Goal: Transaction & Acquisition: Purchase product/service

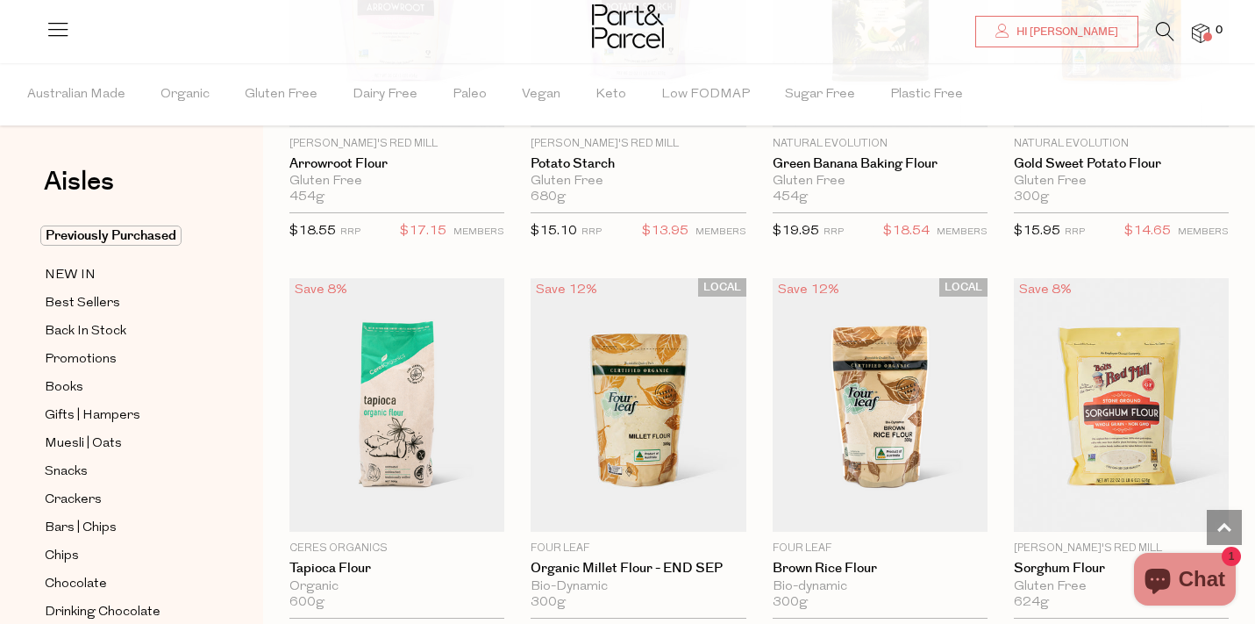
scroll to position [2033, 0]
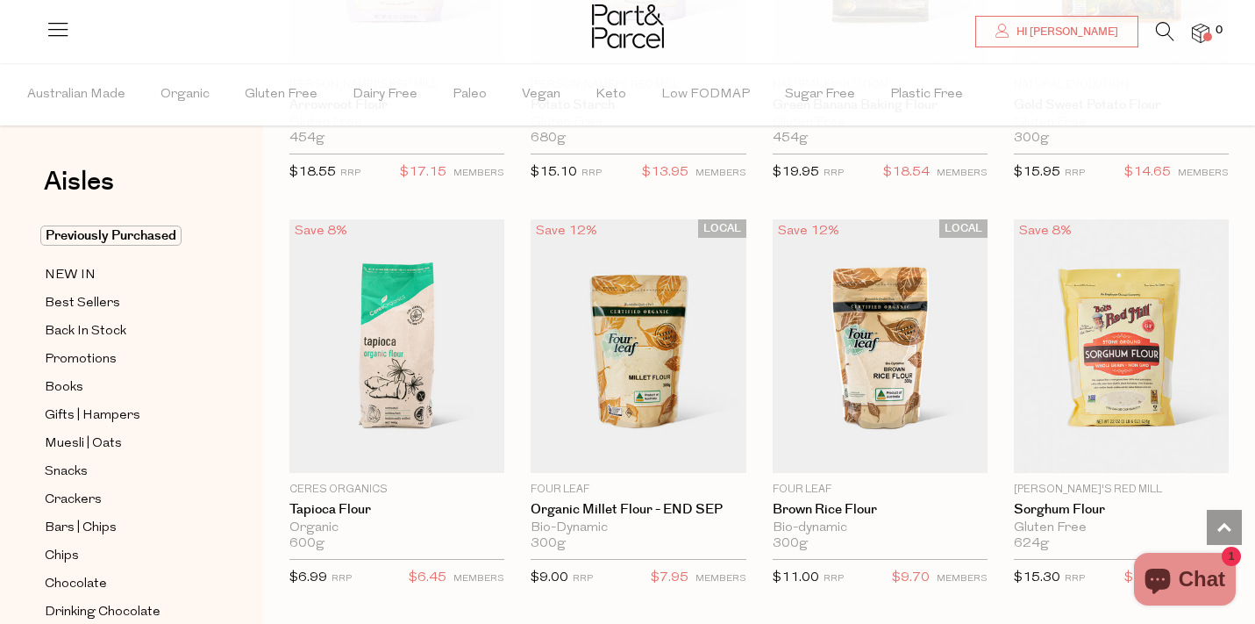
click at [1154, 28] on li at bounding box center [1156, 35] width 36 height 27
click at [1160, 31] on icon at bounding box center [1165, 31] width 18 height 19
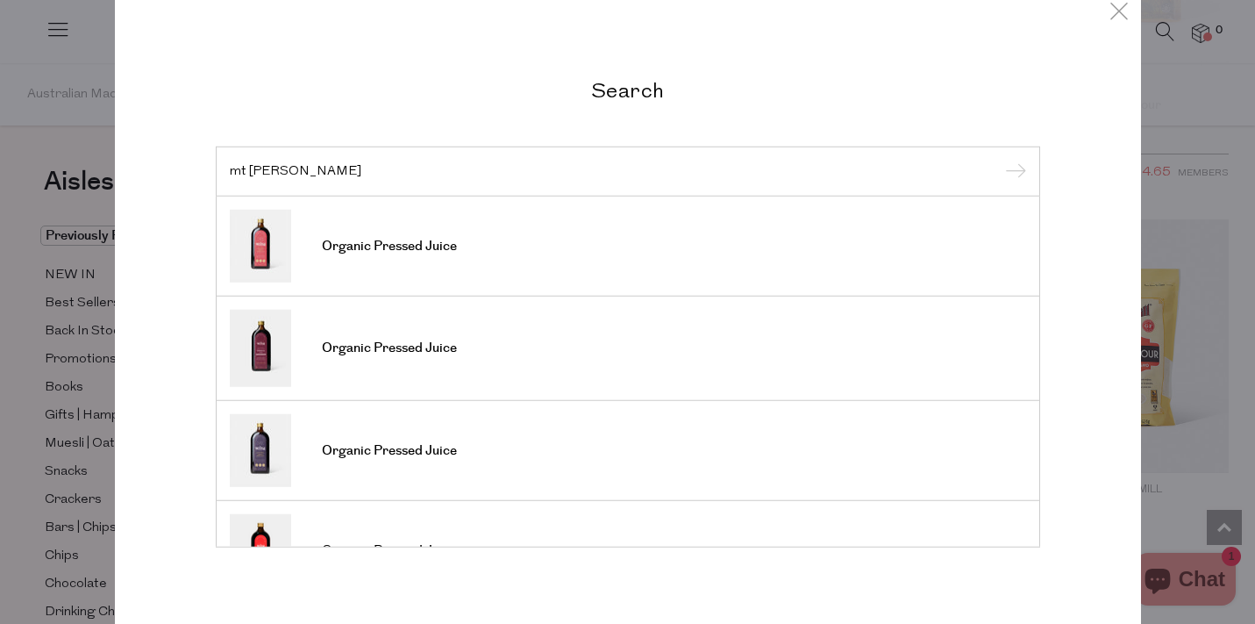
type input "mt wilder"
click at [1000, 159] on input "submit" at bounding box center [1013, 172] width 26 height 26
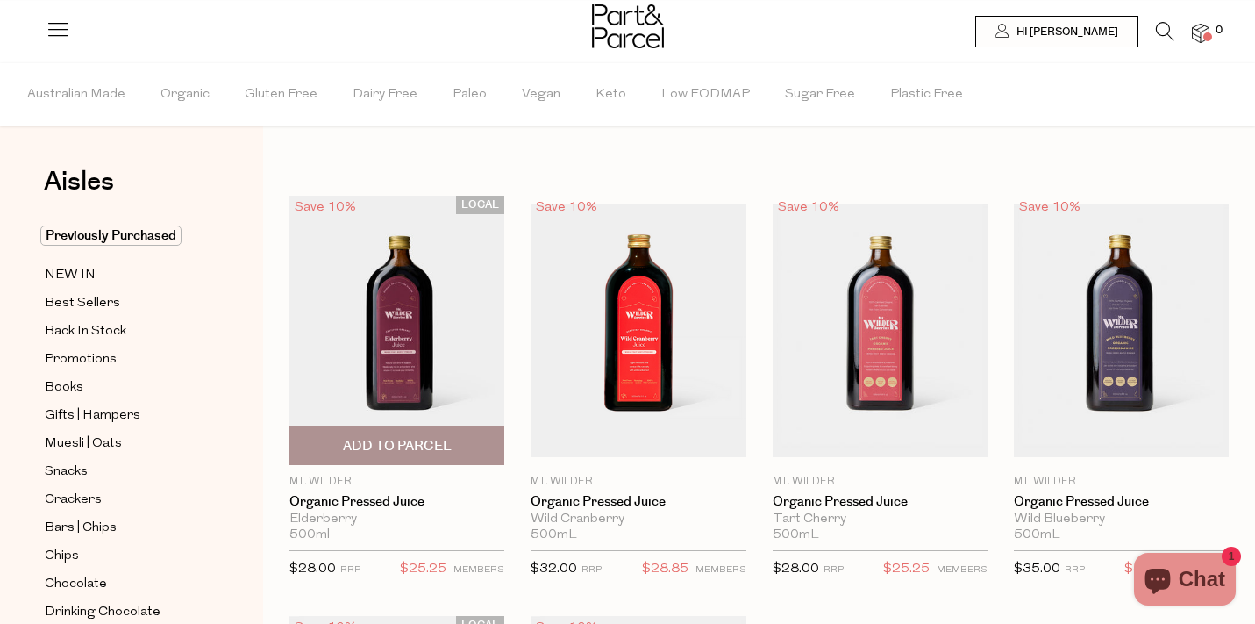
click at [409, 435] on span "Add To Parcel" at bounding box center [397, 445] width 204 height 38
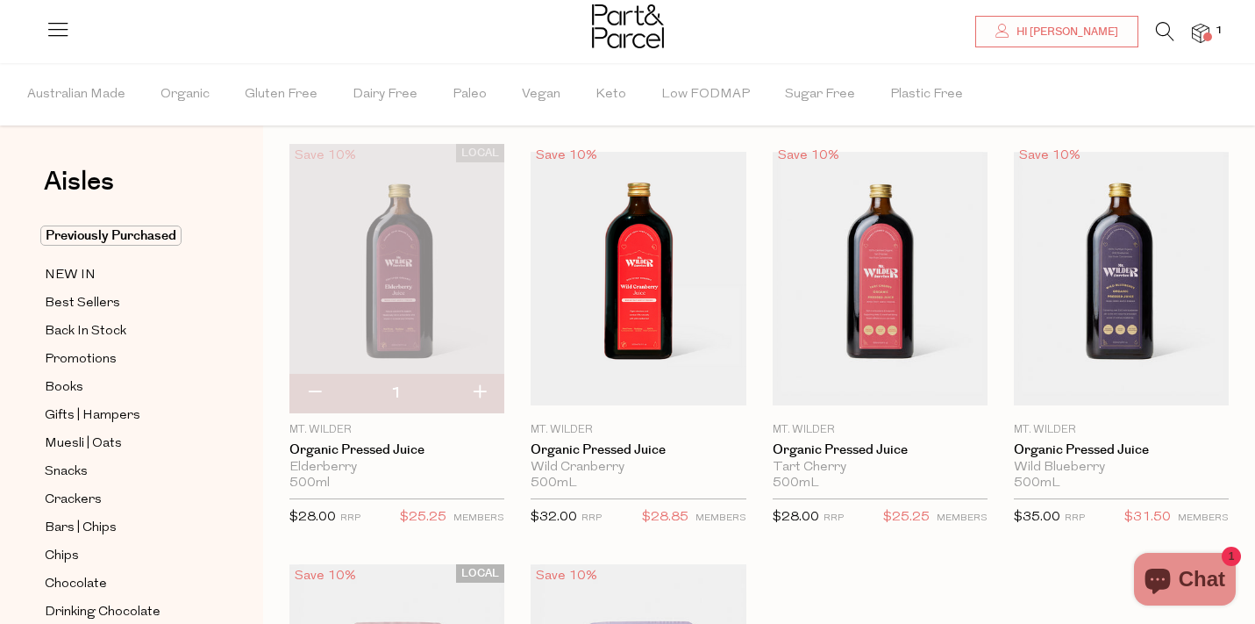
scroll to position [54, 0]
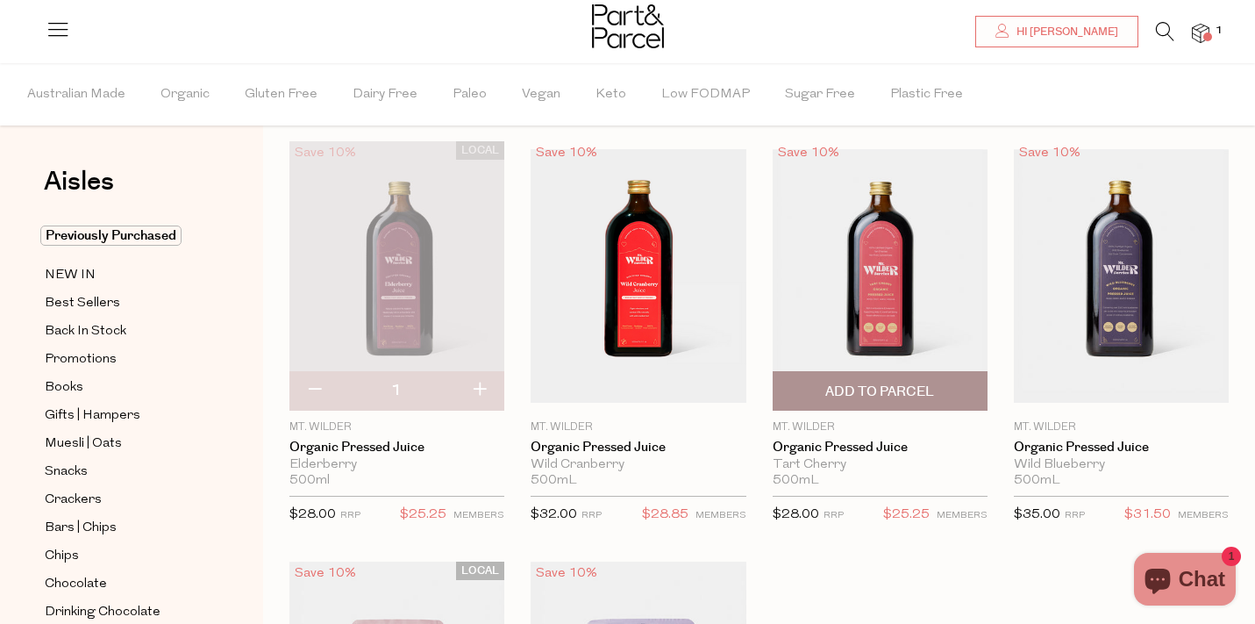
click at [902, 390] on span "Add To Parcel" at bounding box center [879, 391] width 109 height 18
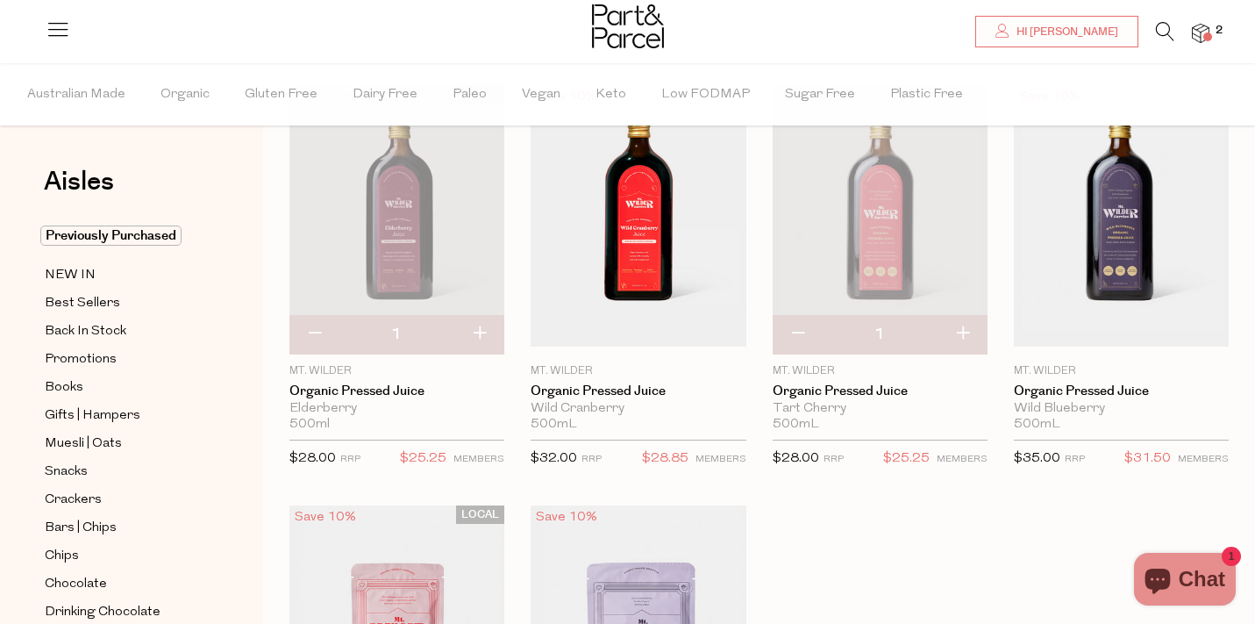
scroll to position [0, 0]
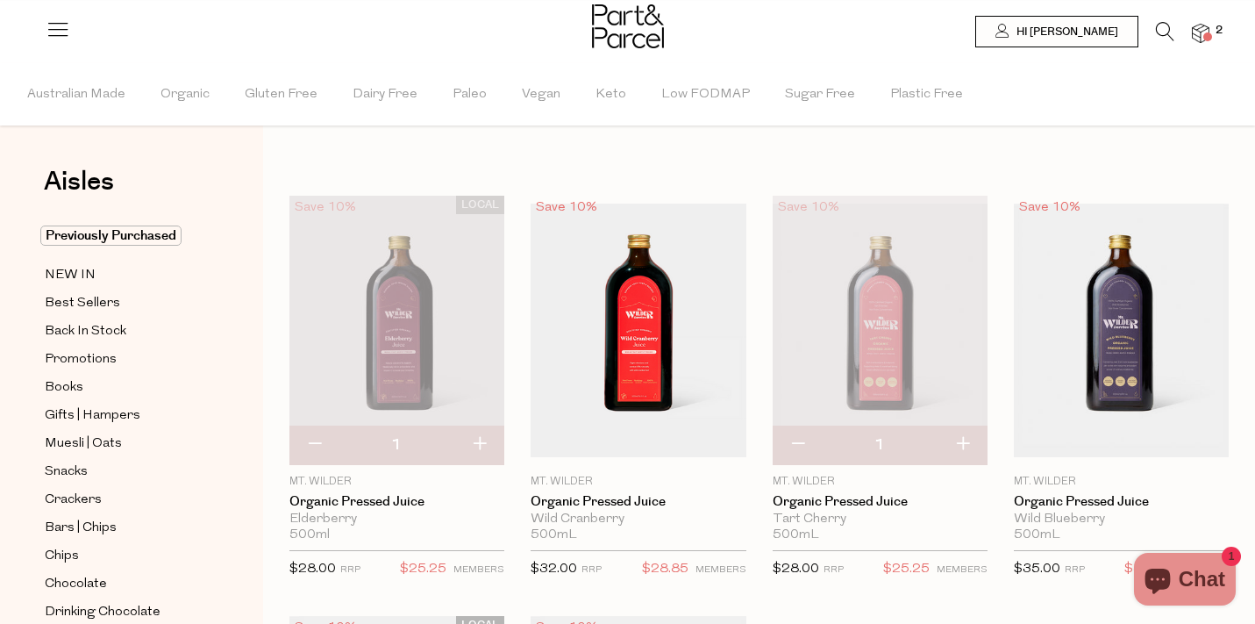
click at [1150, 30] on li at bounding box center [1156, 35] width 36 height 27
click at [1165, 29] on icon at bounding box center [1165, 31] width 18 height 19
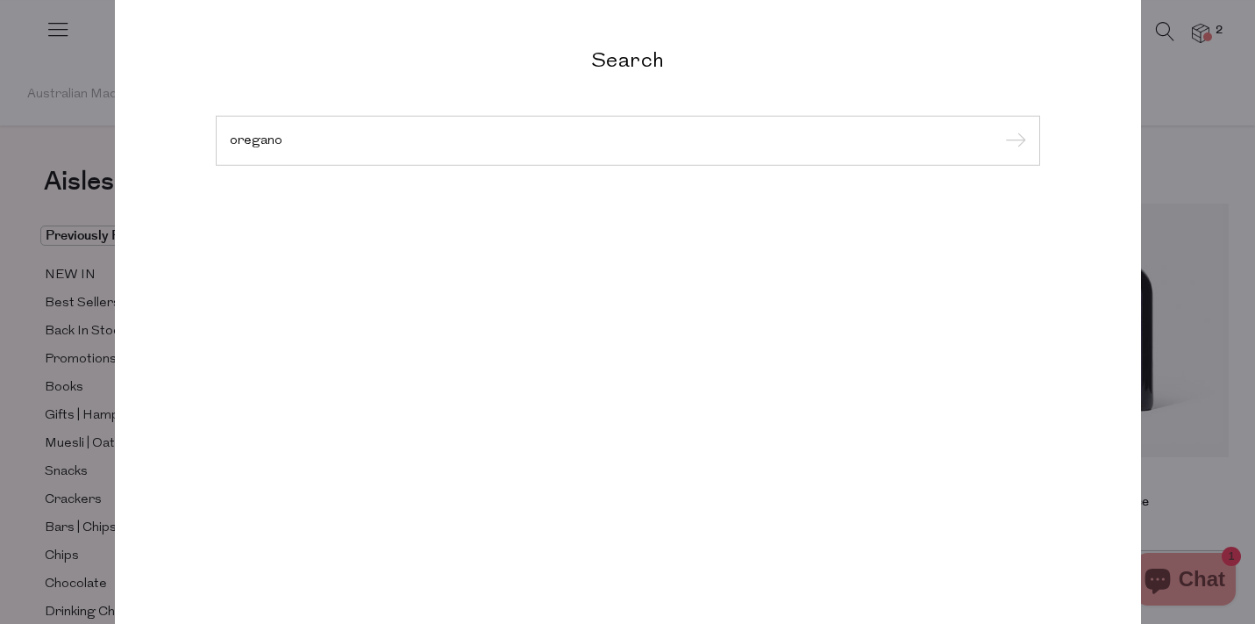
type input "oregano"
click at [1000, 128] on input "submit" at bounding box center [1013, 141] width 26 height 26
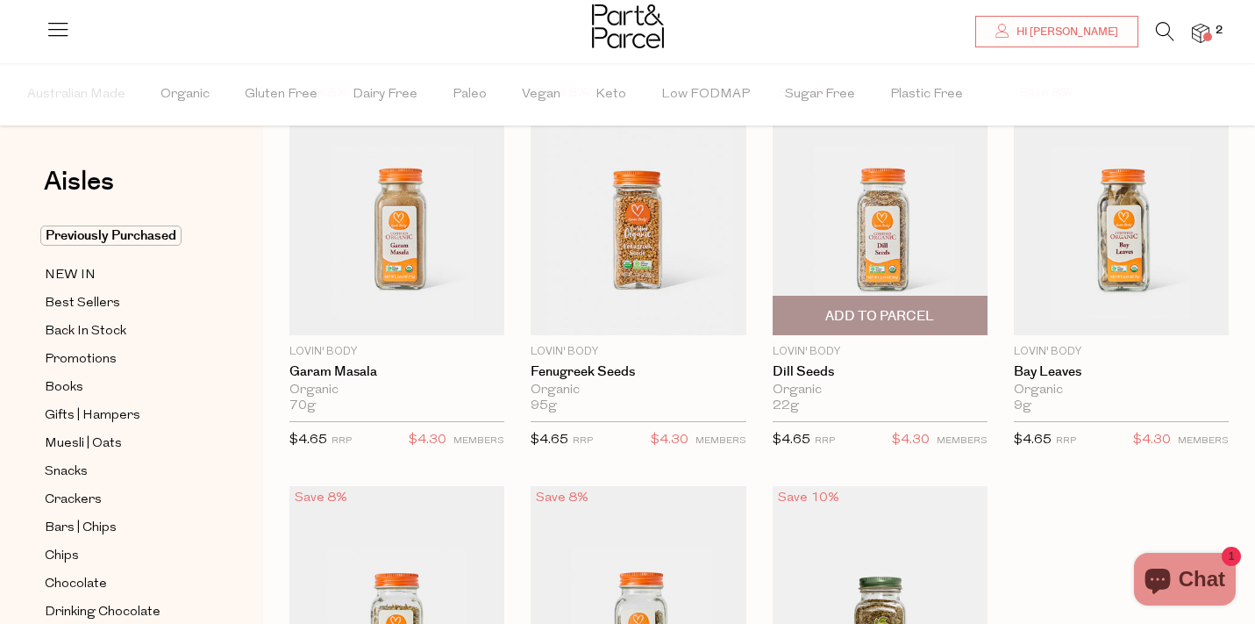
scroll to position [118, 0]
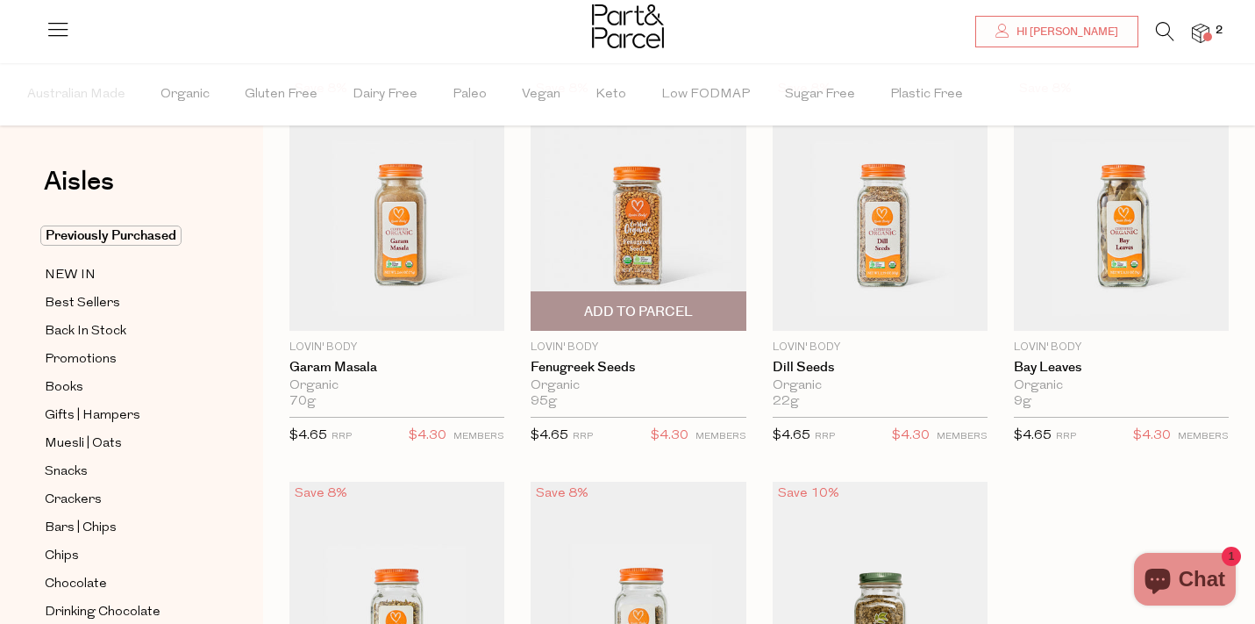
click at [624, 309] on span "Add To Parcel" at bounding box center [638, 312] width 109 height 18
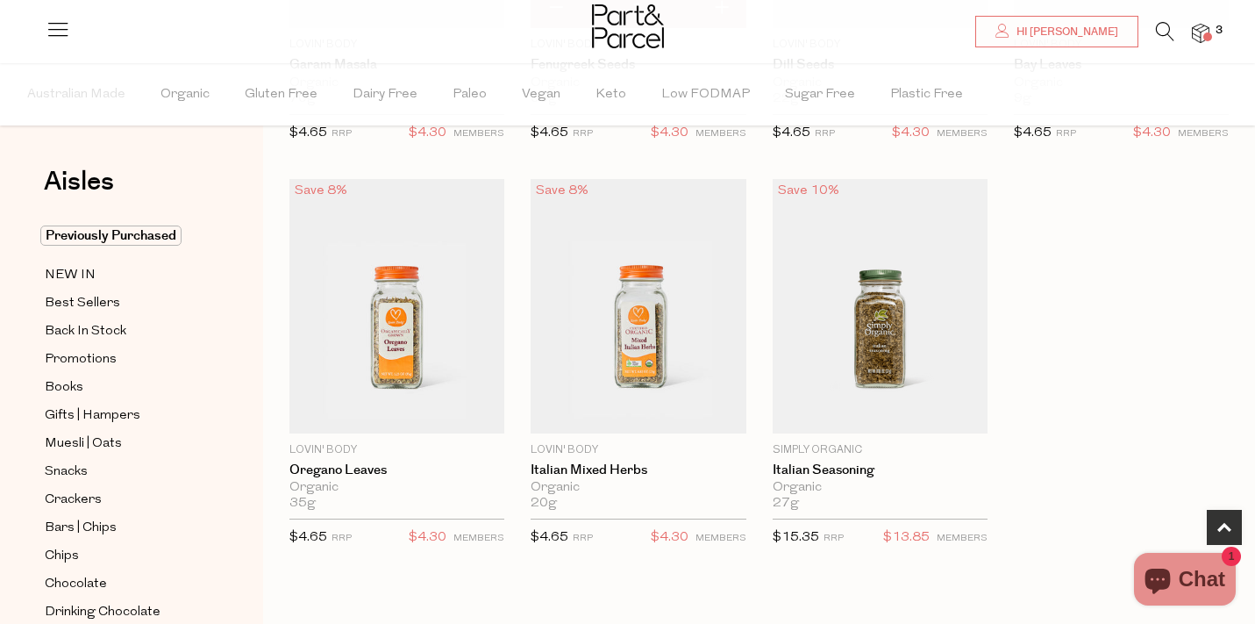
scroll to position [423, 0]
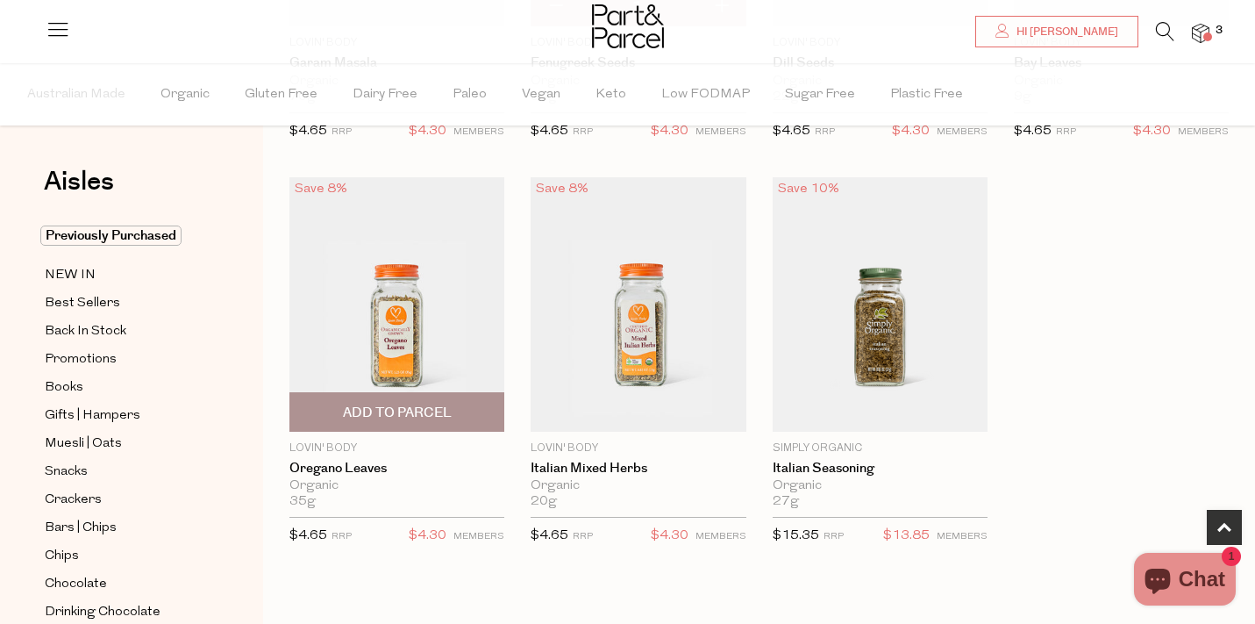
click at [383, 410] on span "Add To Parcel" at bounding box center [397, 412] width 109 height 18
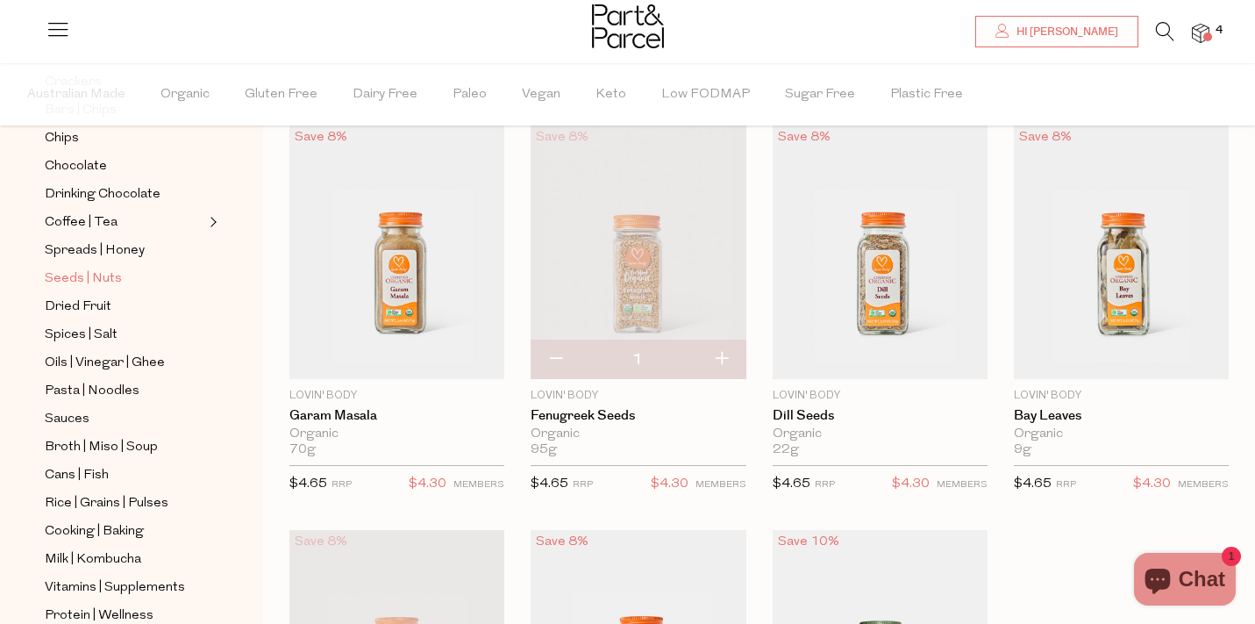
scroll to position [415, 0]
click at [80, 339] on span "Spices | Salt" at bounding box center [81, 337] width 73 height 21
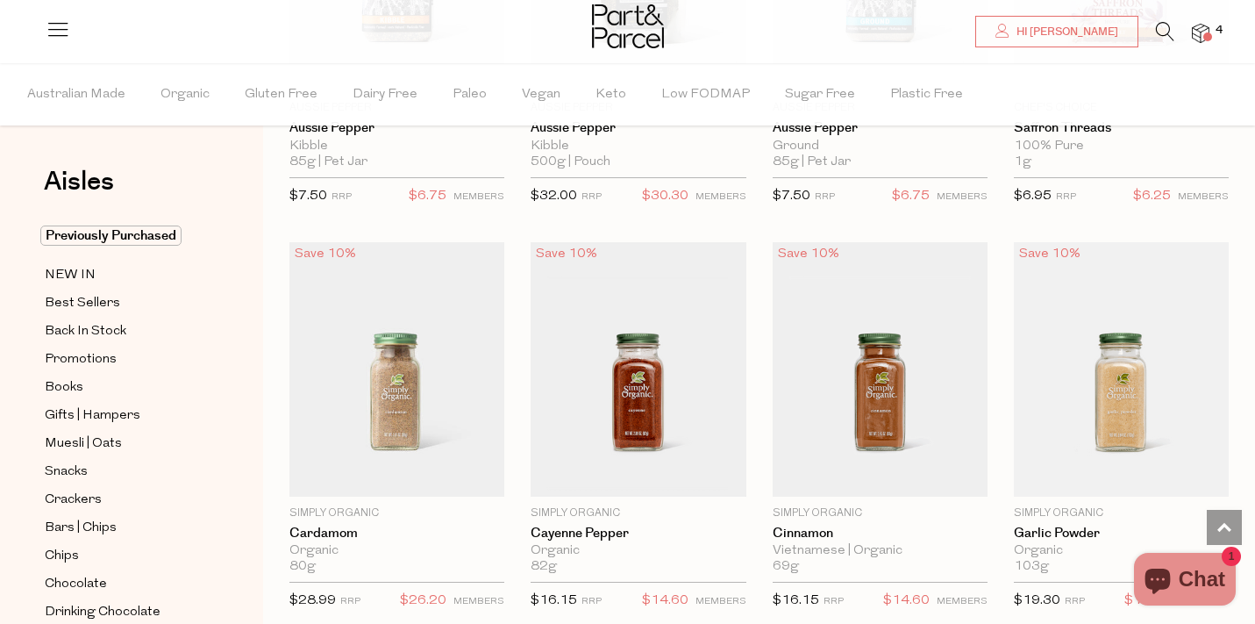
scroll to position [2030, 0]
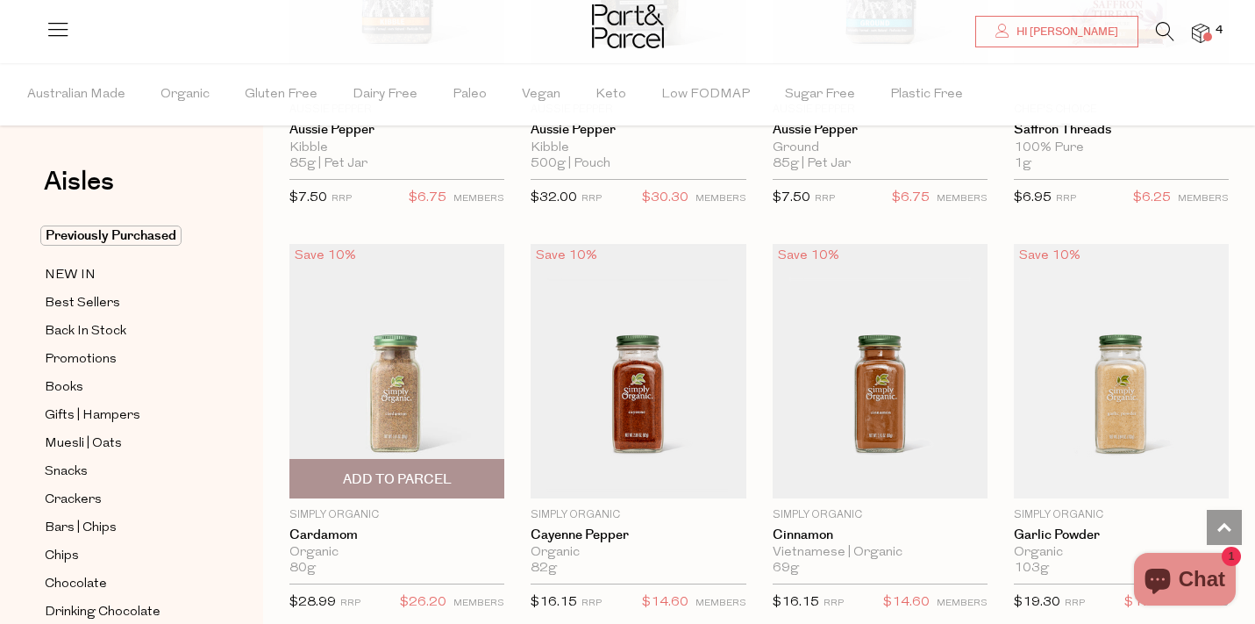
click at [389, 478] on span "Add To Parcel" at bounding box center [397, 479] width 109 height 18
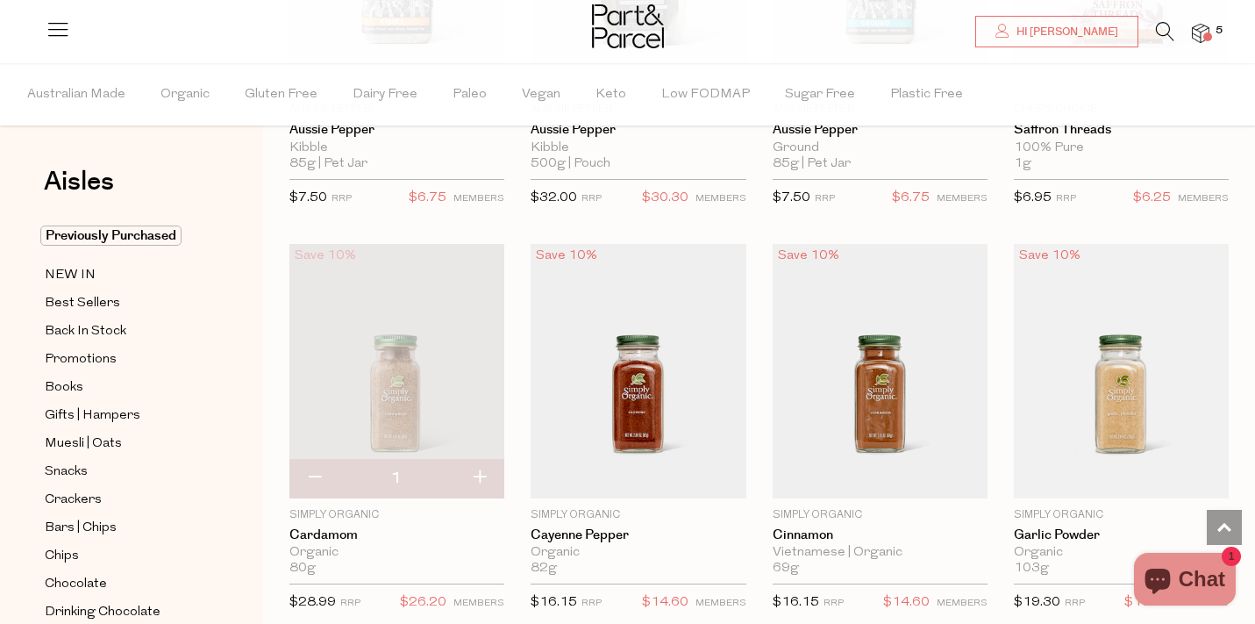
click at [312, 474] on button "button" at bounding box center [314, 478] width 50 height 39
type input "0"
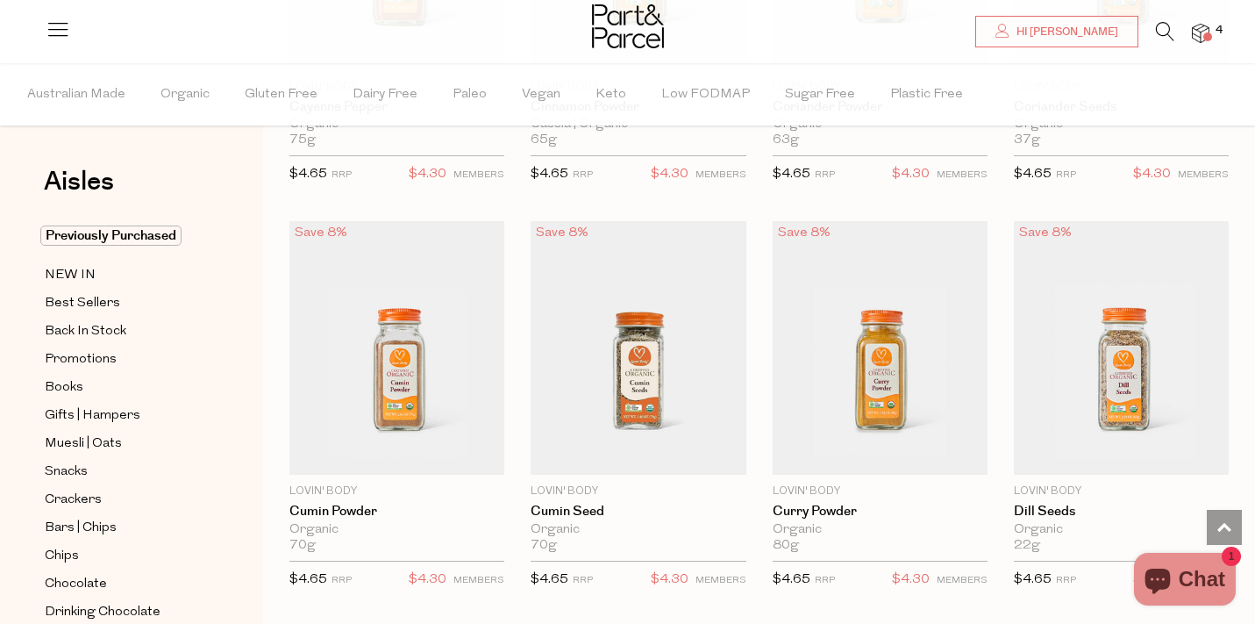
scroll to position [3681, 0]
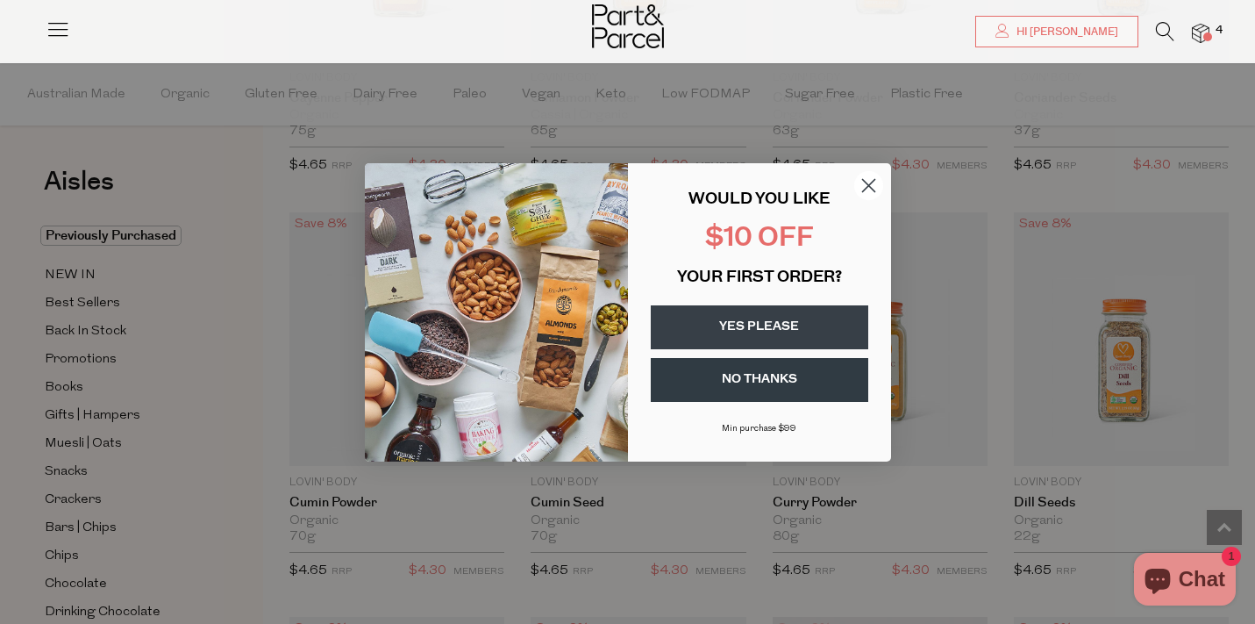
click at [730, 381] on button "NO THANKS" at bounding box center [760, 380] width 218 height 44
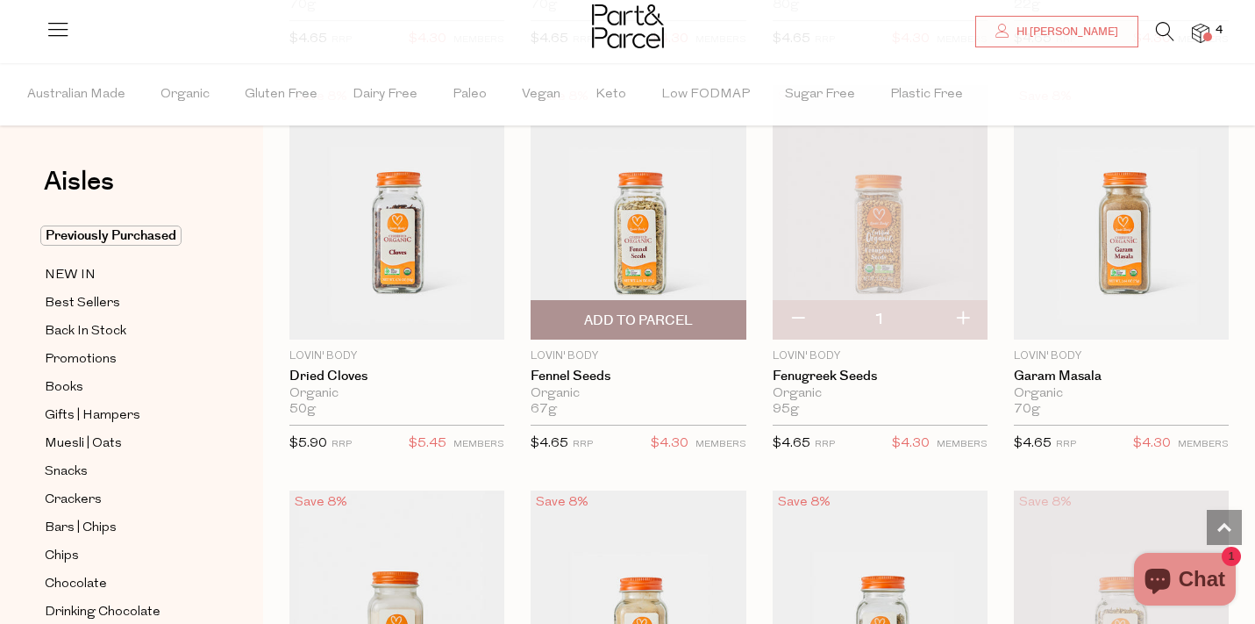
scroll to position [4225, 0]
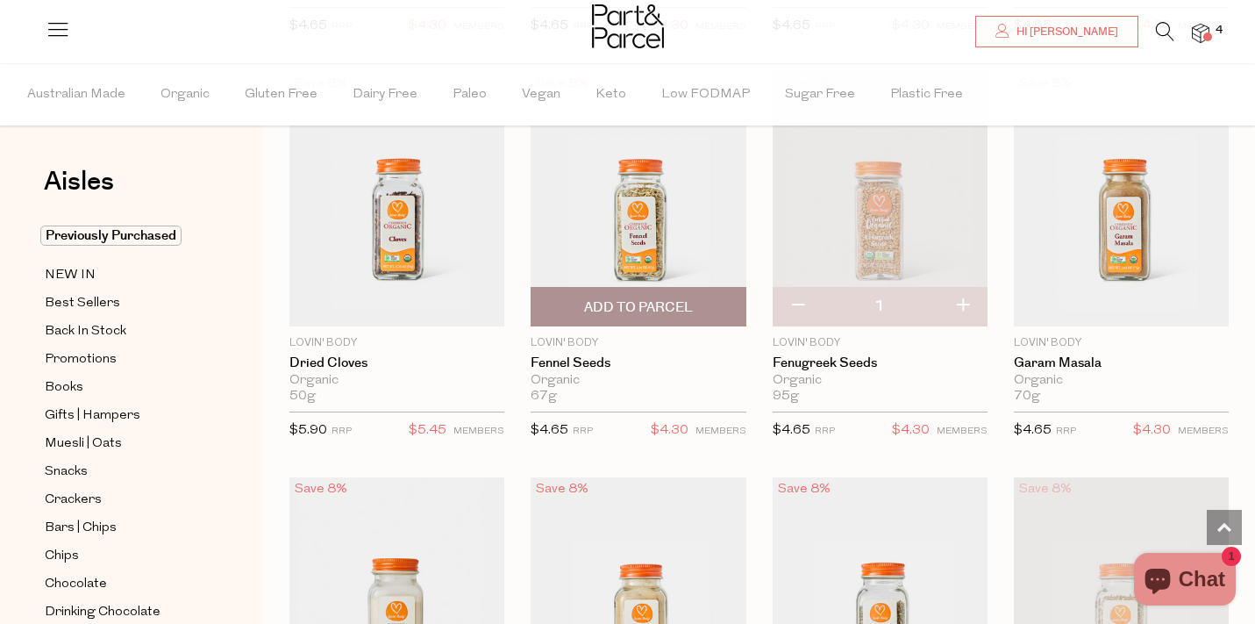
click at [653, 303] on span "Add To Parcel" at bounding box center [638, 307] width 109 height 18
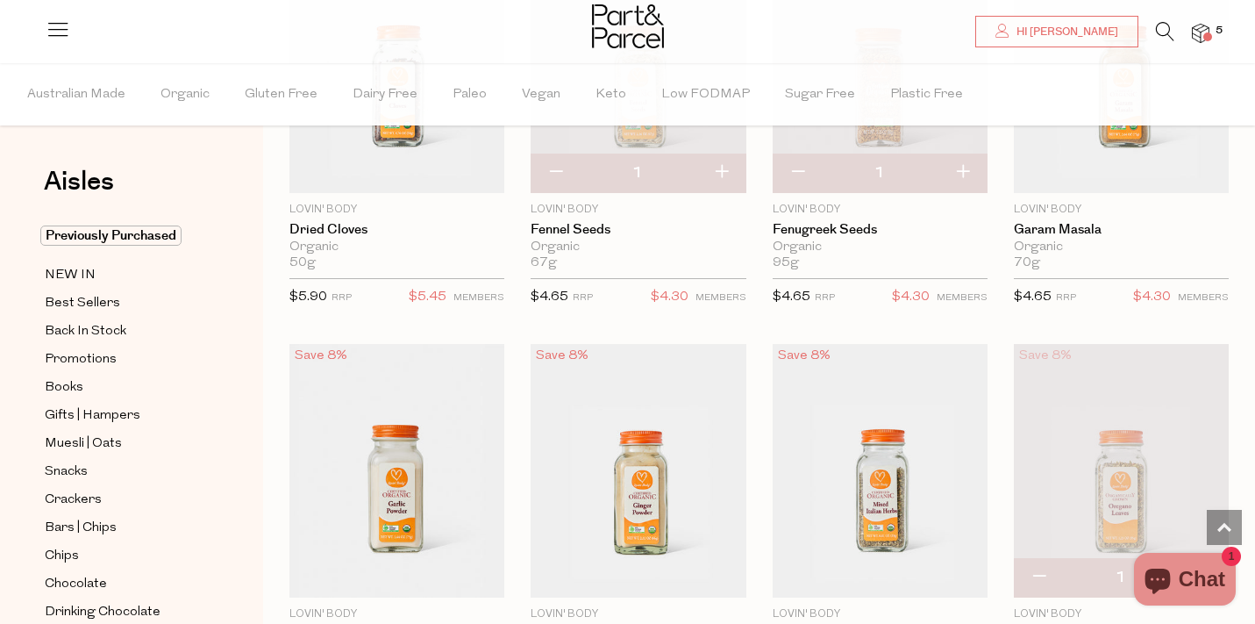
scroll to position [4360, 0]
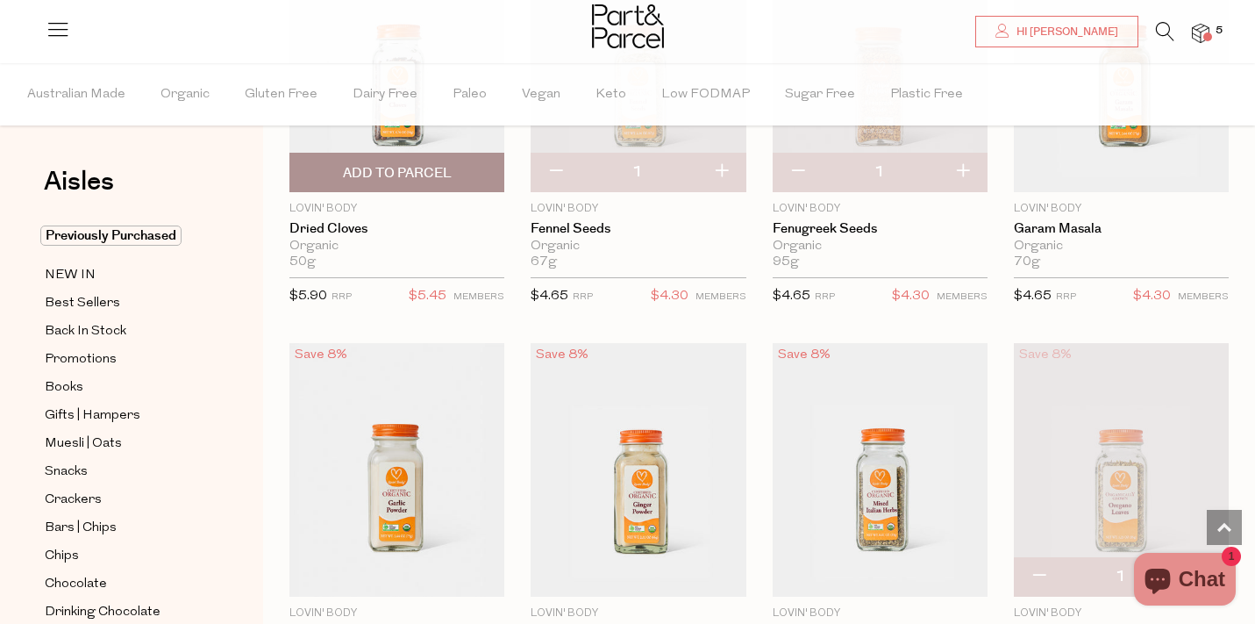
click at [407, 164] on span "Add To Parcel" at bounding box center [397, 173] width 109 height 18
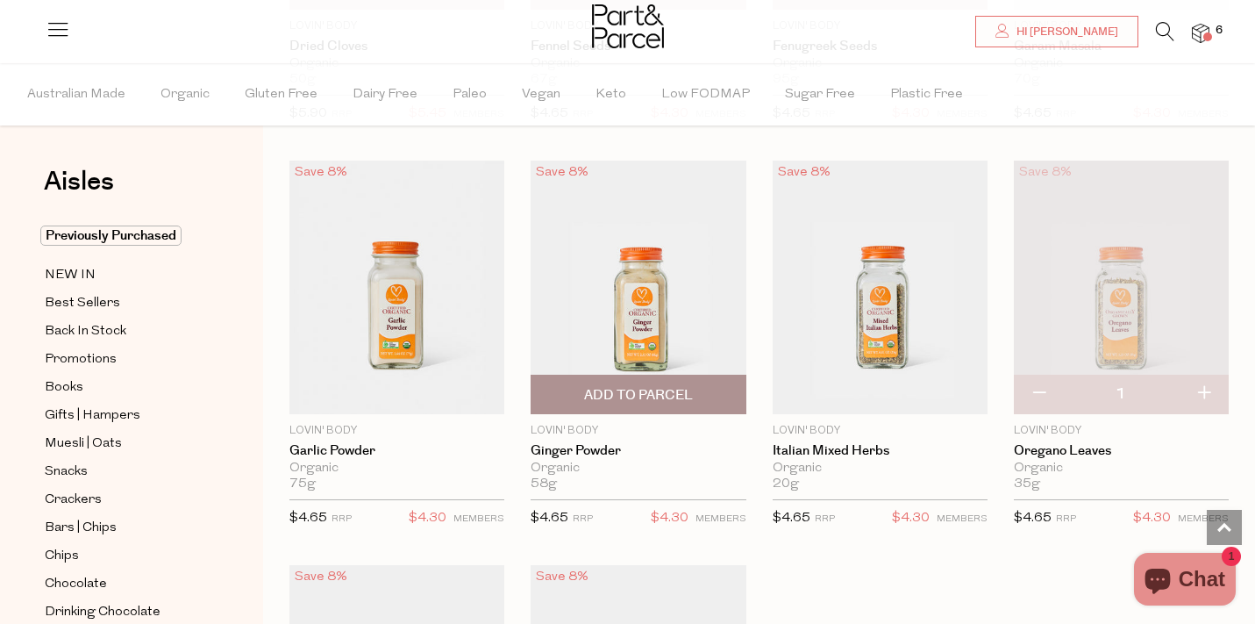
scroll to position [4776, 0]
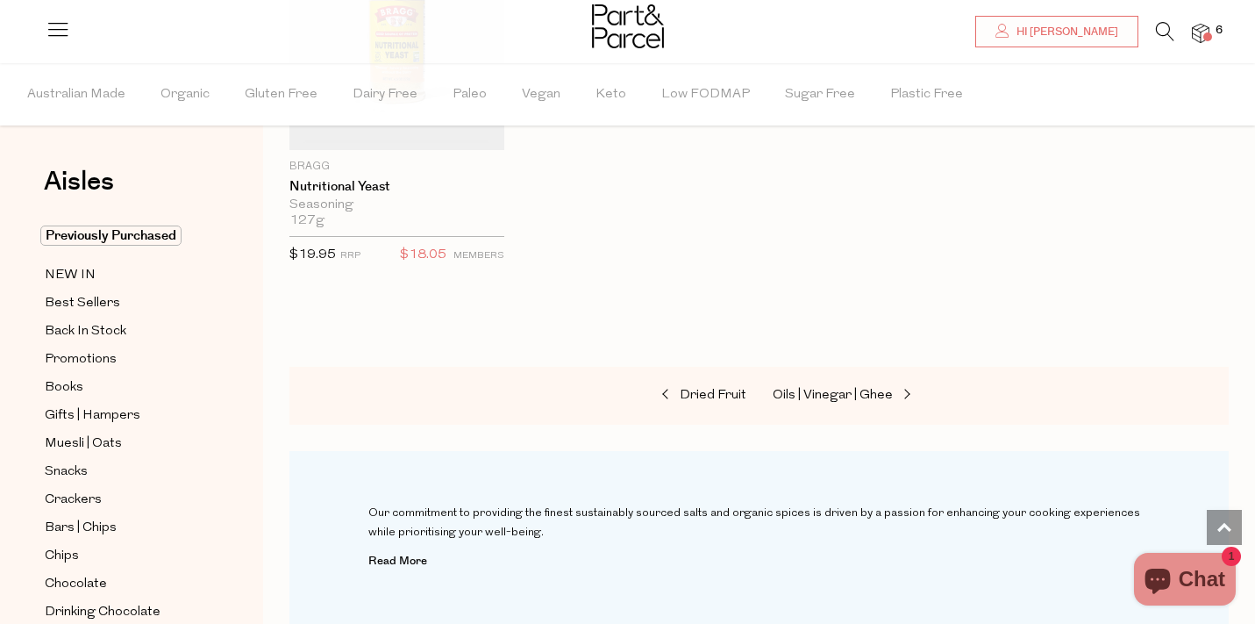
scroll to position [6018, 0]
click at [731, 390] on span "Dried Fruit" at bounding box center [713, 396] width 67 height 13
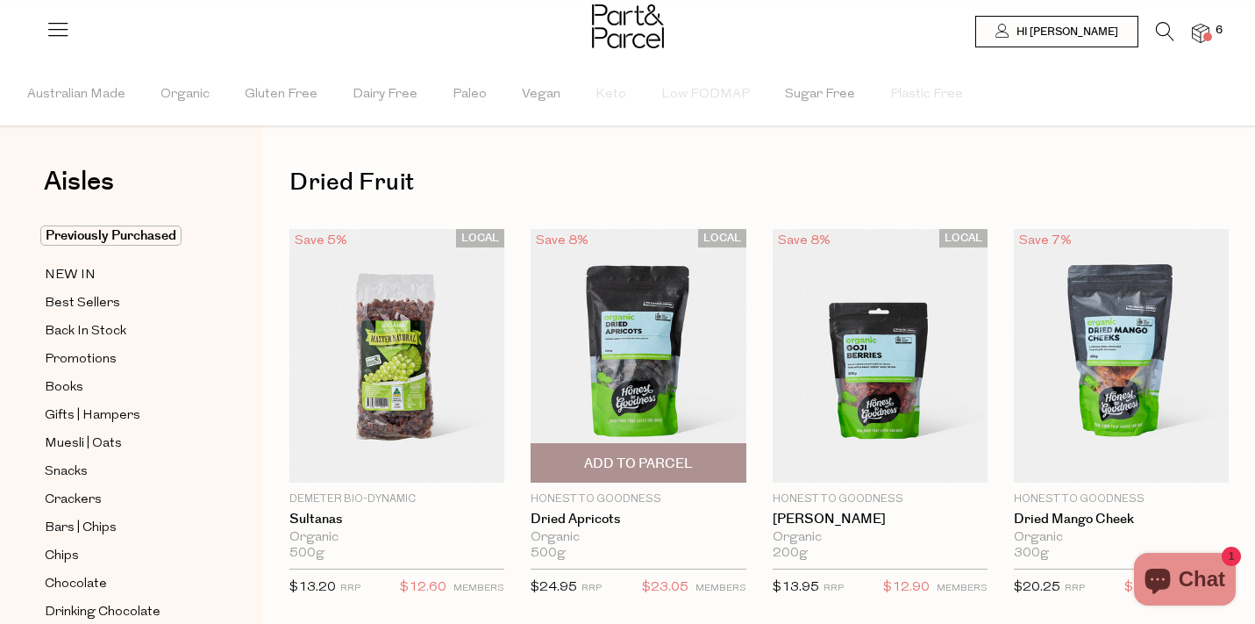
click at [665, 458] on span "Add To Parcel" at bounding box center [638, 463] width 109 height 18
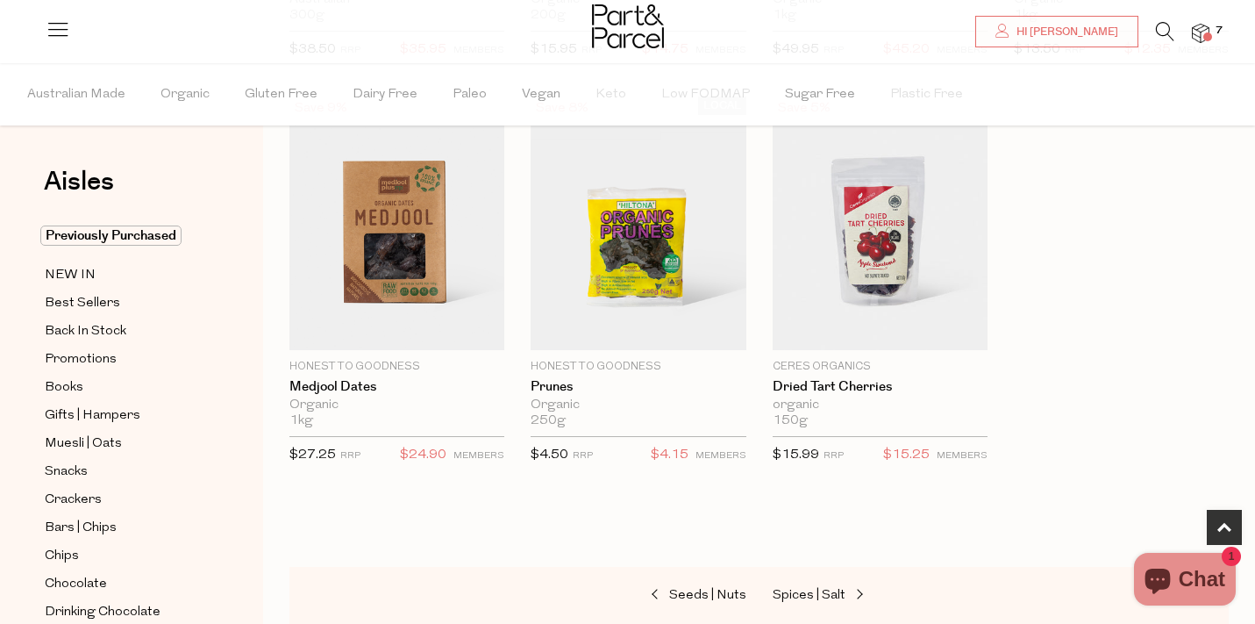
scroll to position [960, 0]
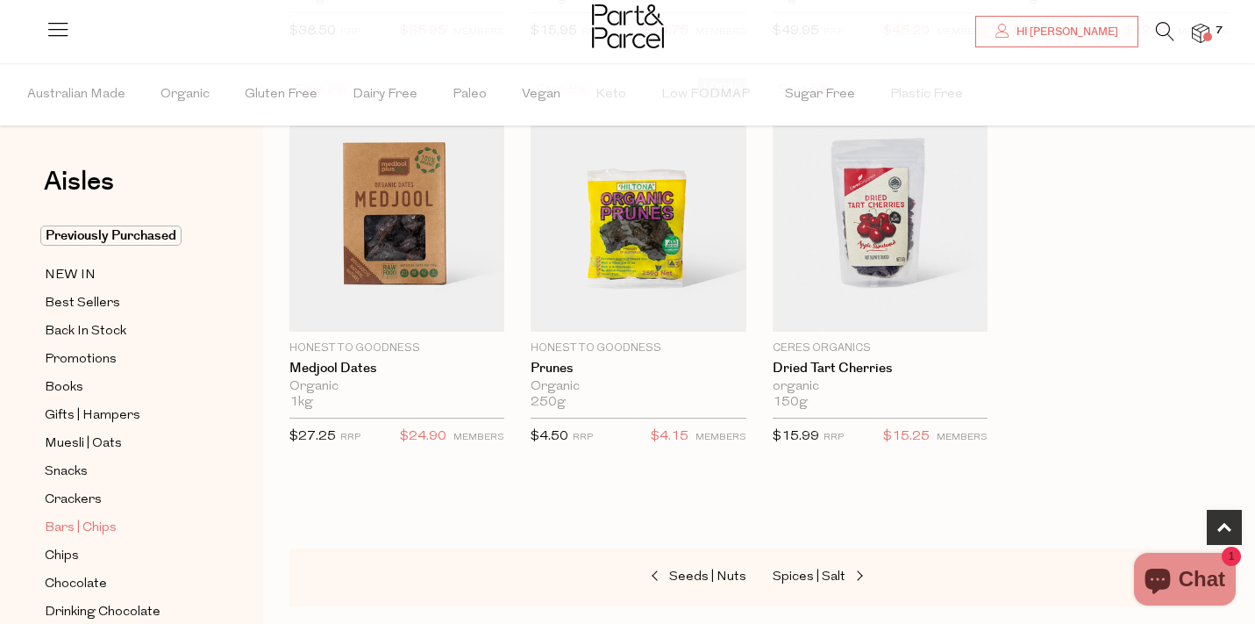
click at [110, 523] on span "Bars | Chips" at bounding box center [81, 527] width 72 height 21
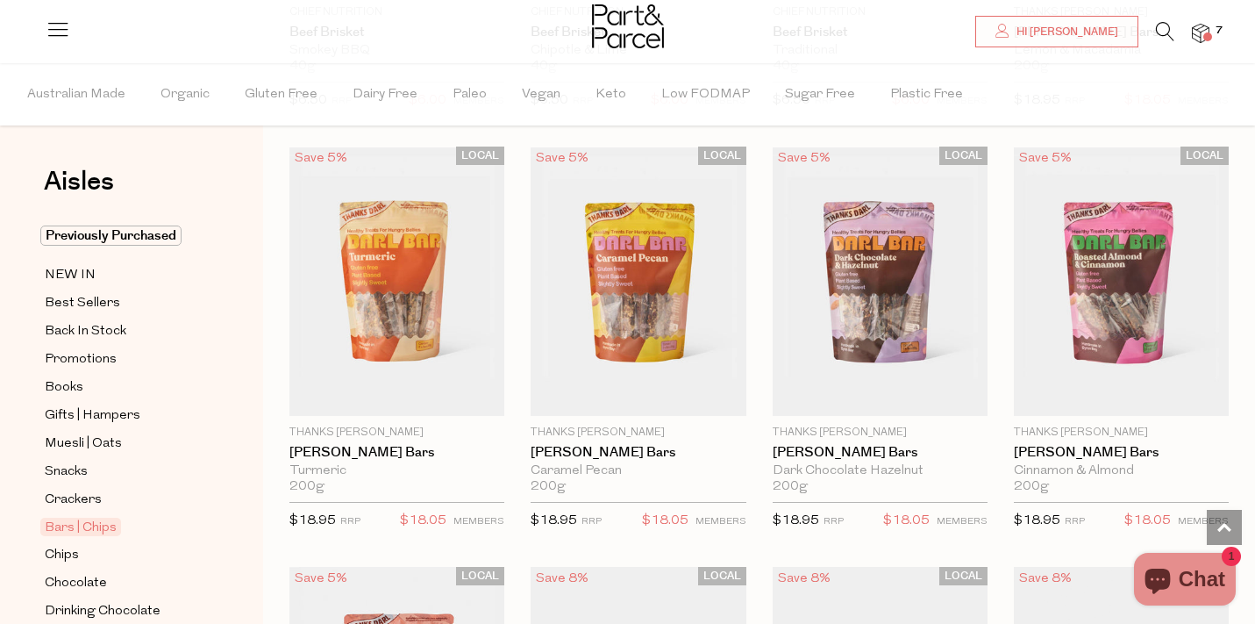
scroll to position [2982, 0]
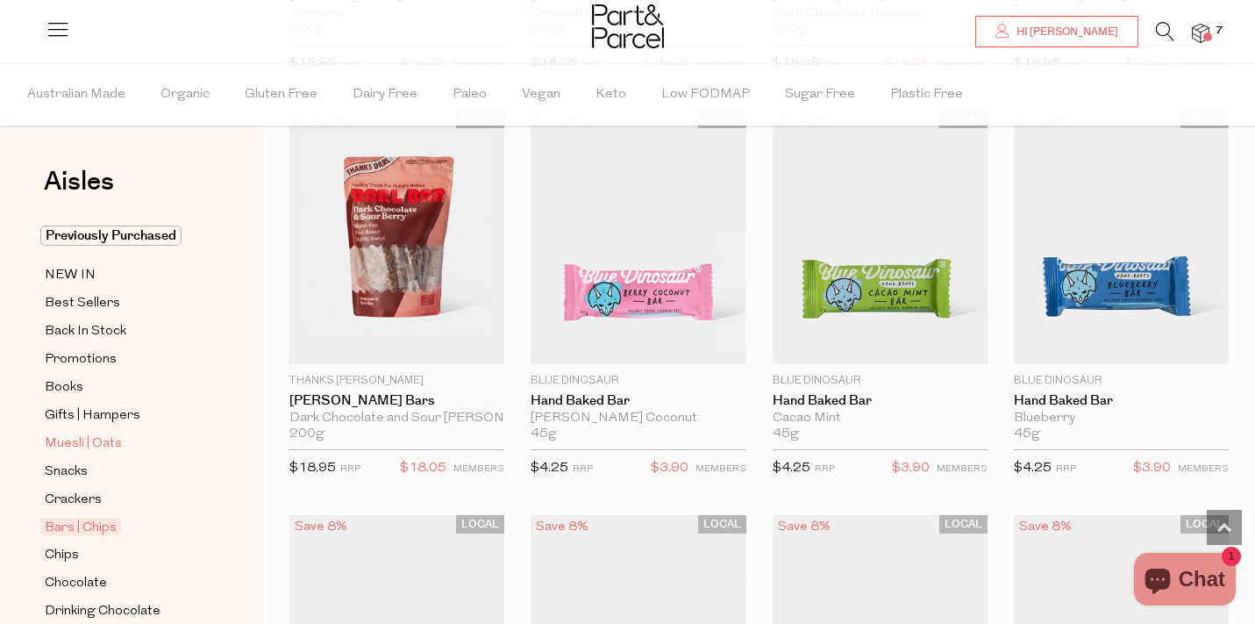
click at [111, 441] on span "Muesli | Oats" at bounding box center [83, 443] width 77 height 21
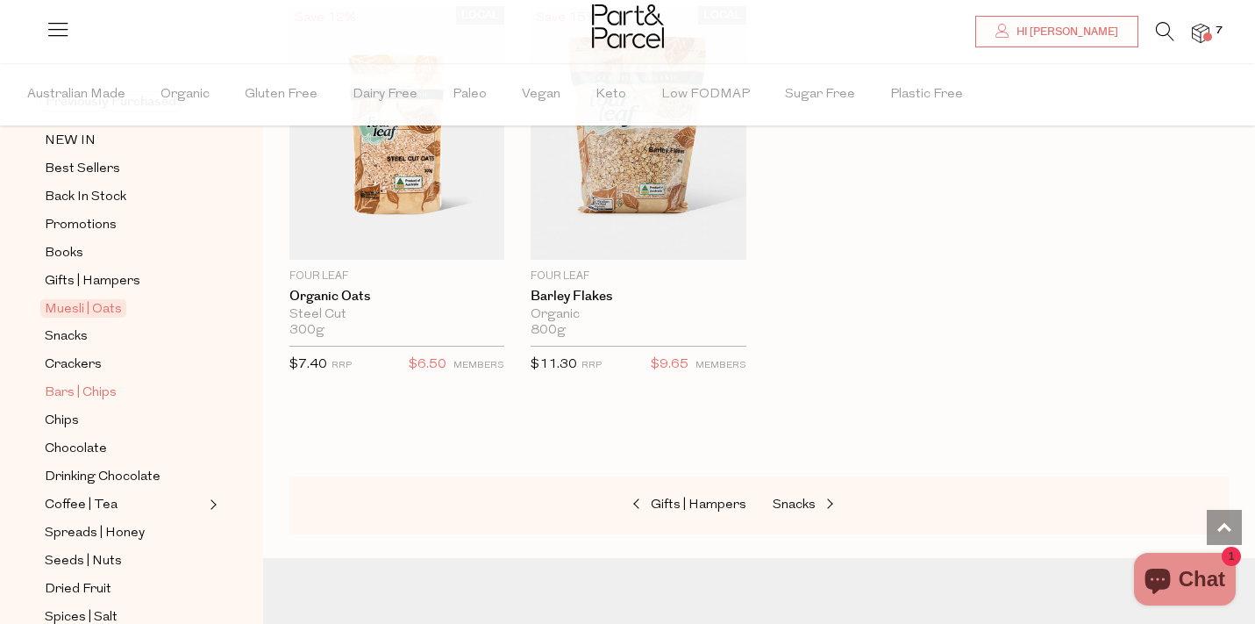
scroll to position [154, 0]
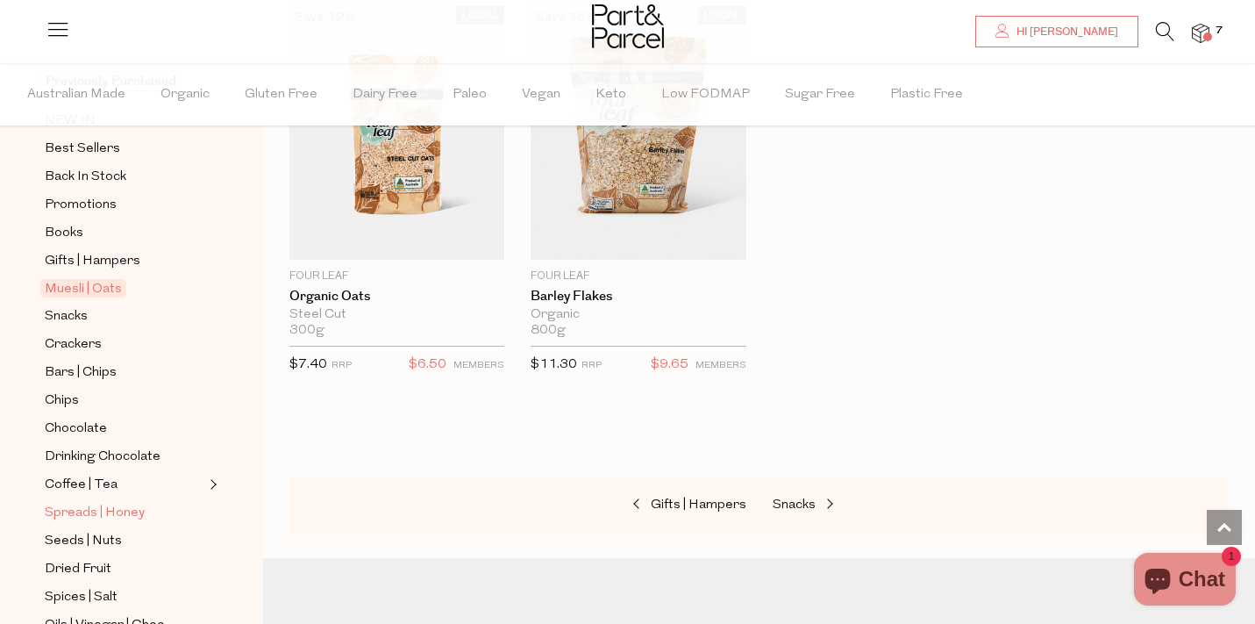
click at [118, 514] on span "Spreads | Honey" at bounding box center [95, 513] width 100 height 21
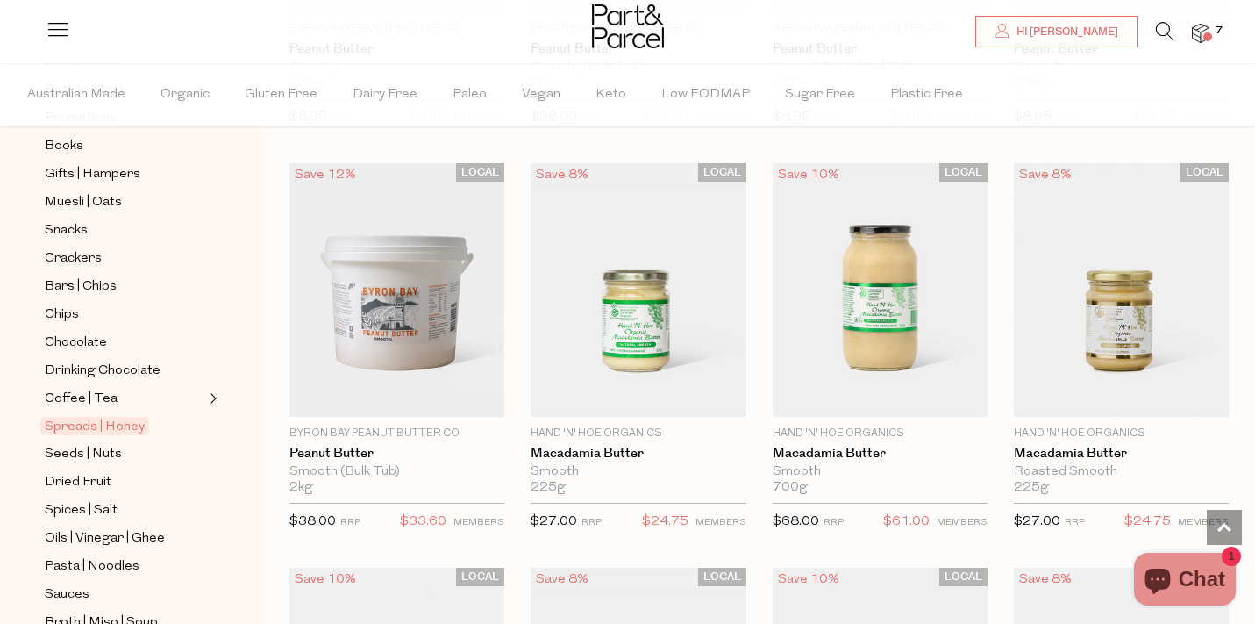
scroll to position [1292, 0]
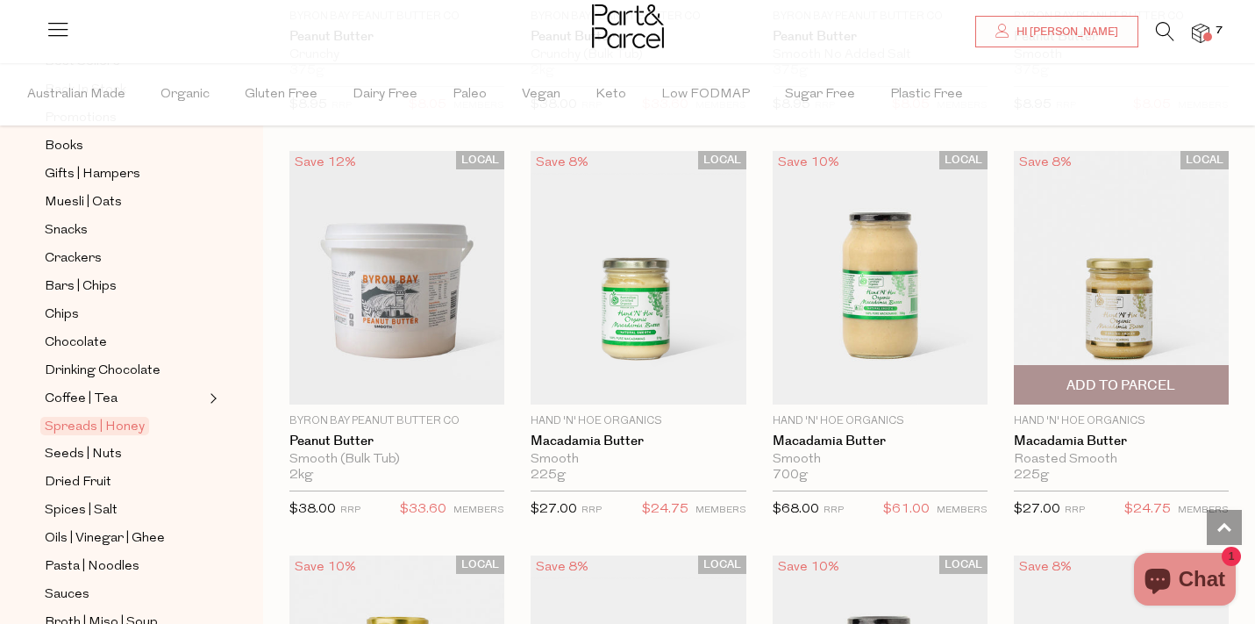
click at [1116, 382] on span "Add To Parcel" at bounding box center [1120, 385] width 109 height 18
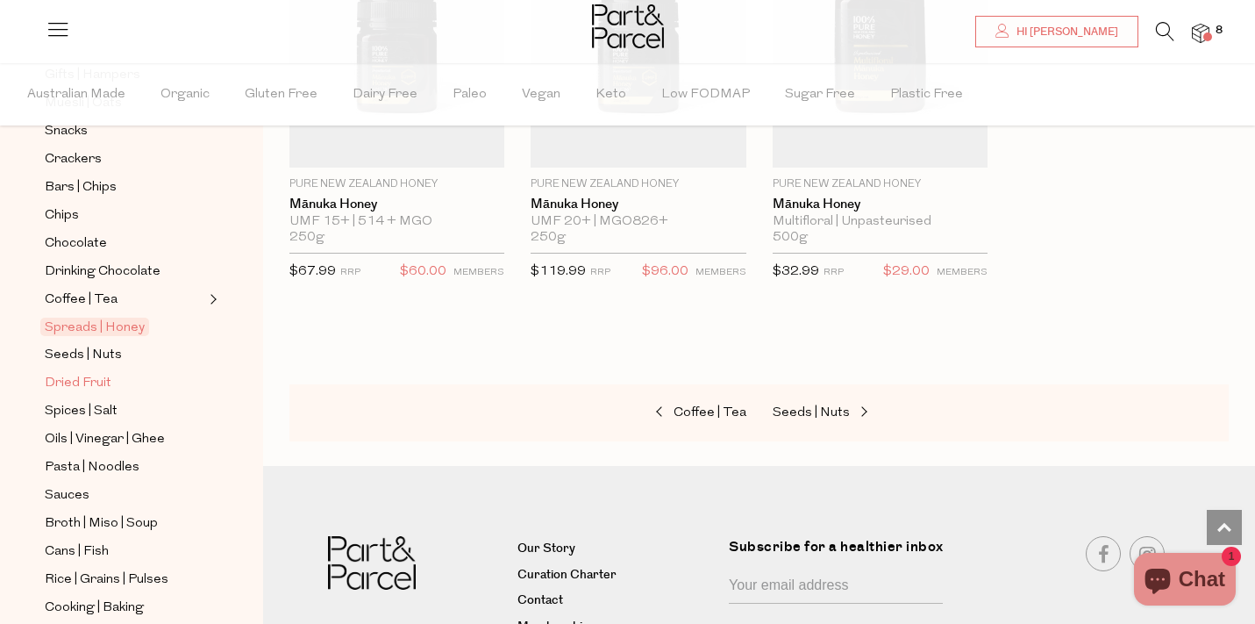
scroll to position [360, 0]
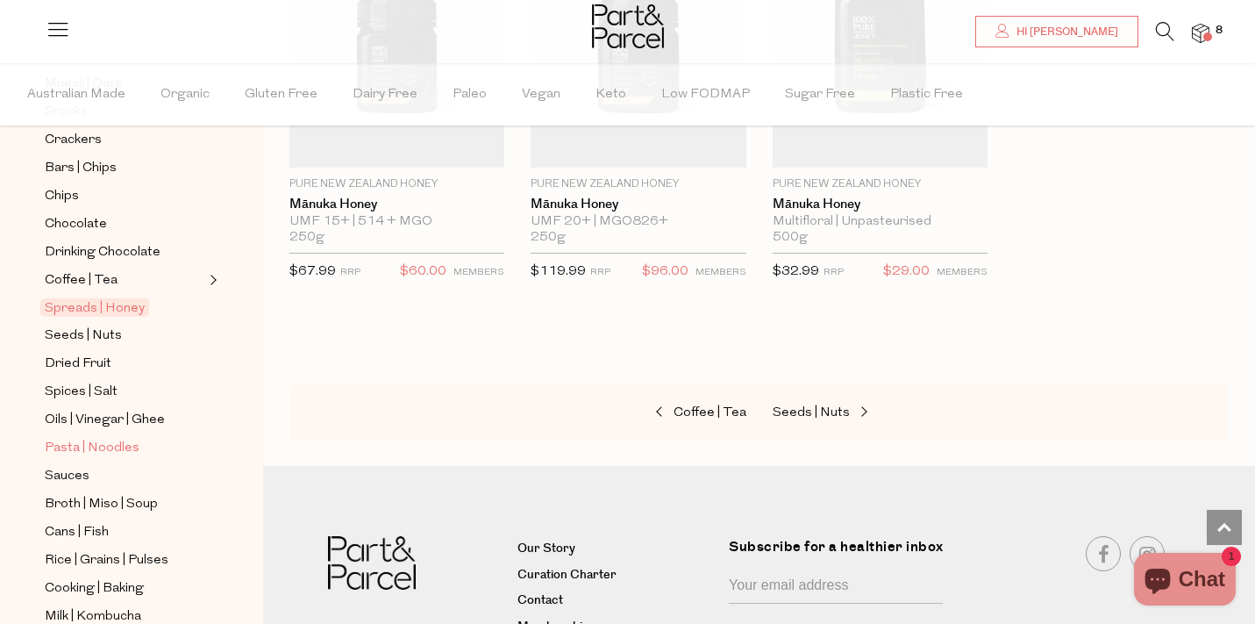
click at [101, 440] on span "Pasta | Noodles" at bounding box center [92, 448] width 95 height 21
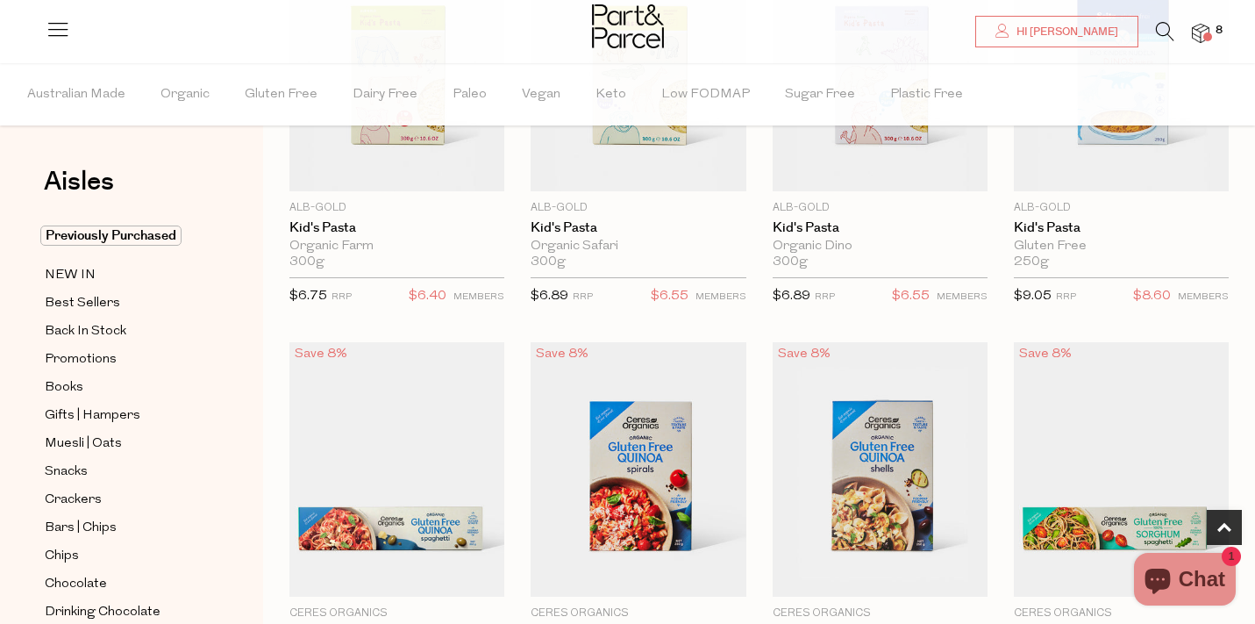
scroll to position [630, 0]
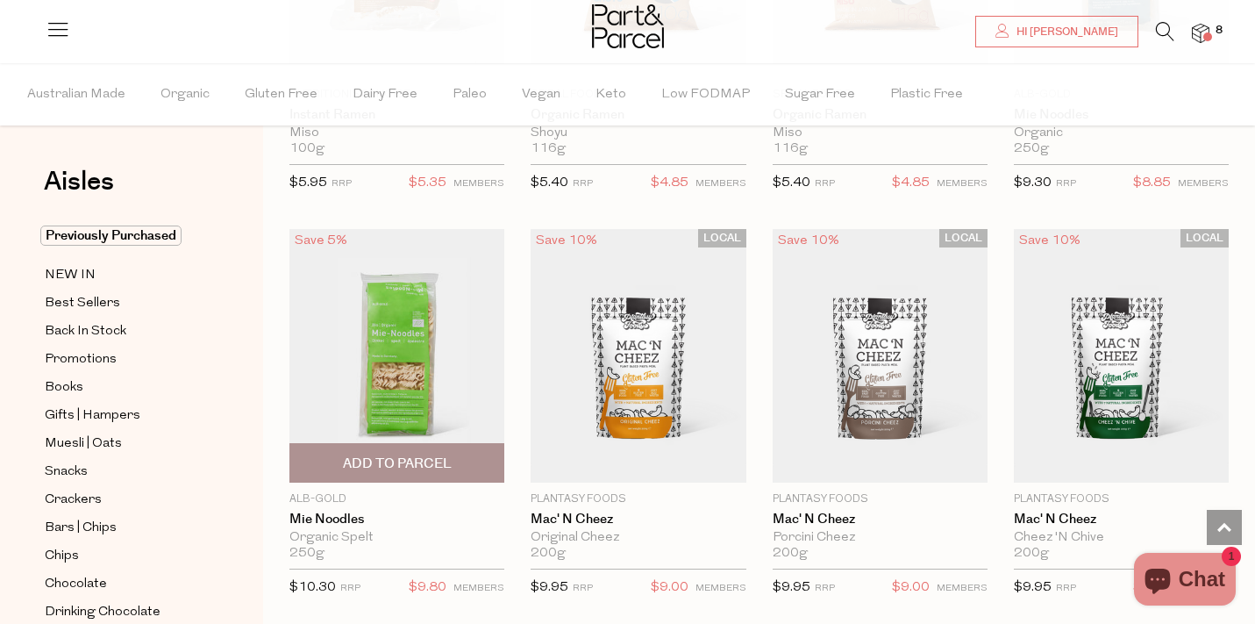
scroll to position [5295, 0]
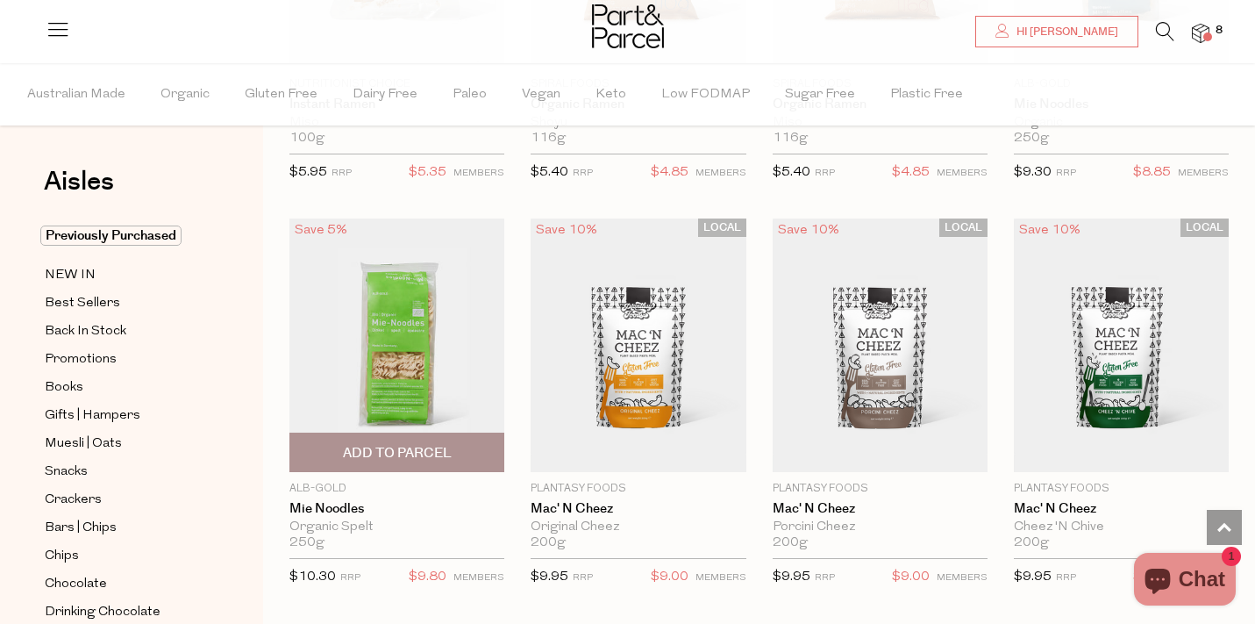
click at [375, 451] on span "Add To Parcel" at bounding box center [397, 453] width 109 height 18
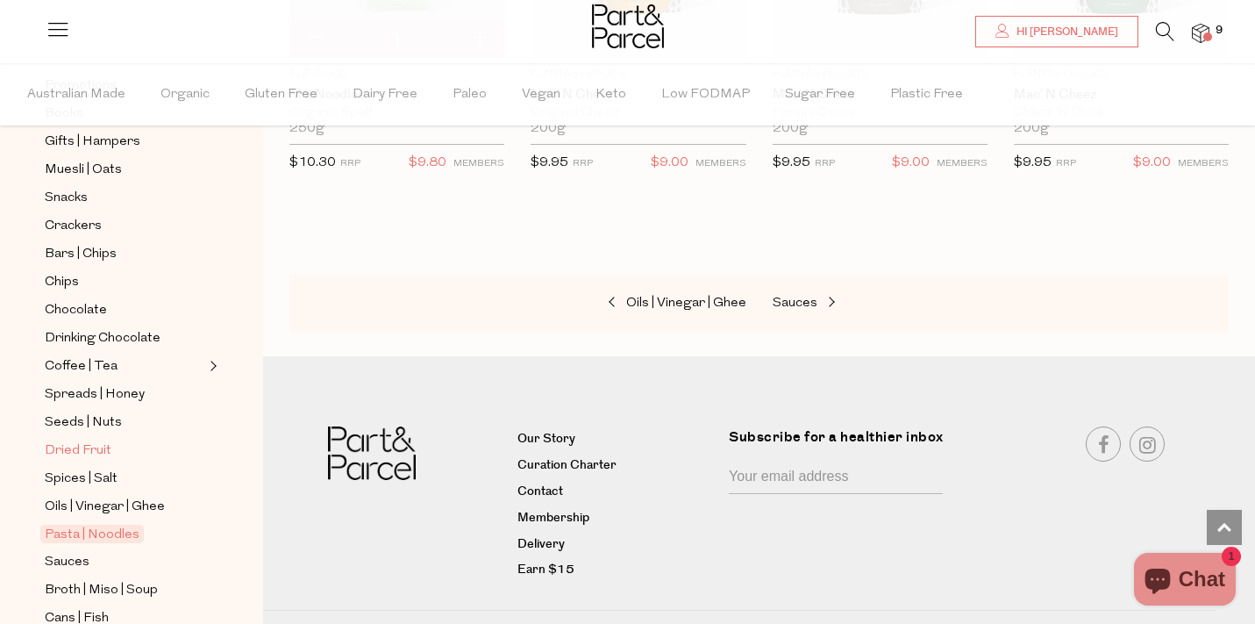
scroll to position [289, 0]
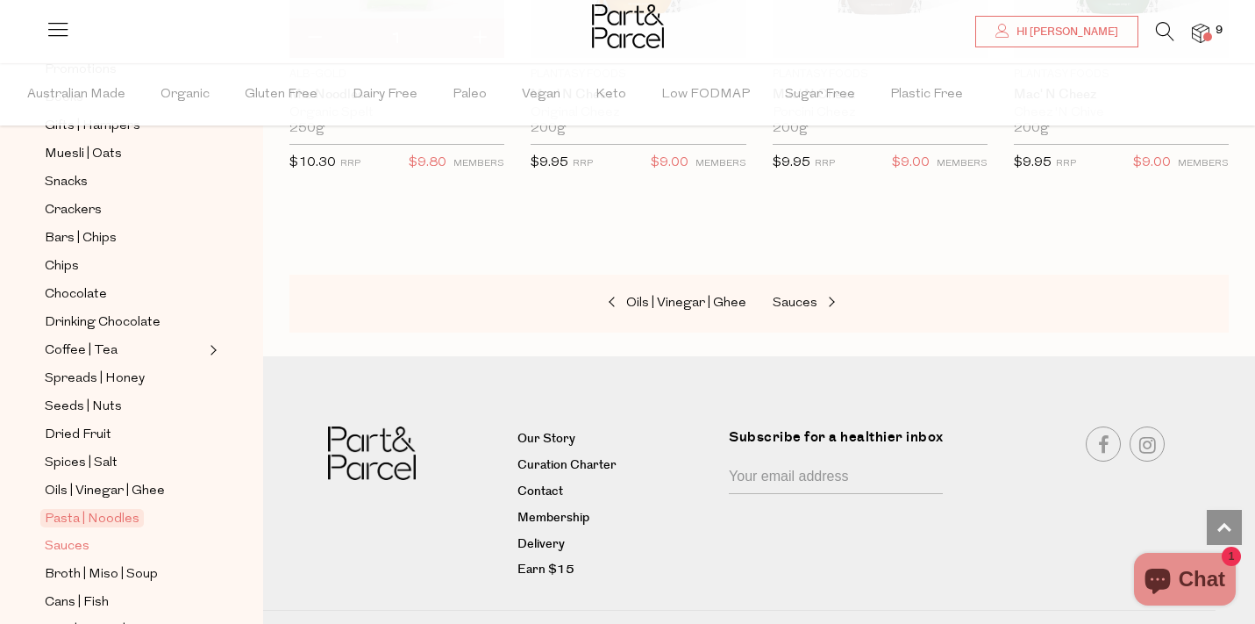
click at [78, 542] on span "Sauces" at bounding box center [67, 546] width 45 height 21
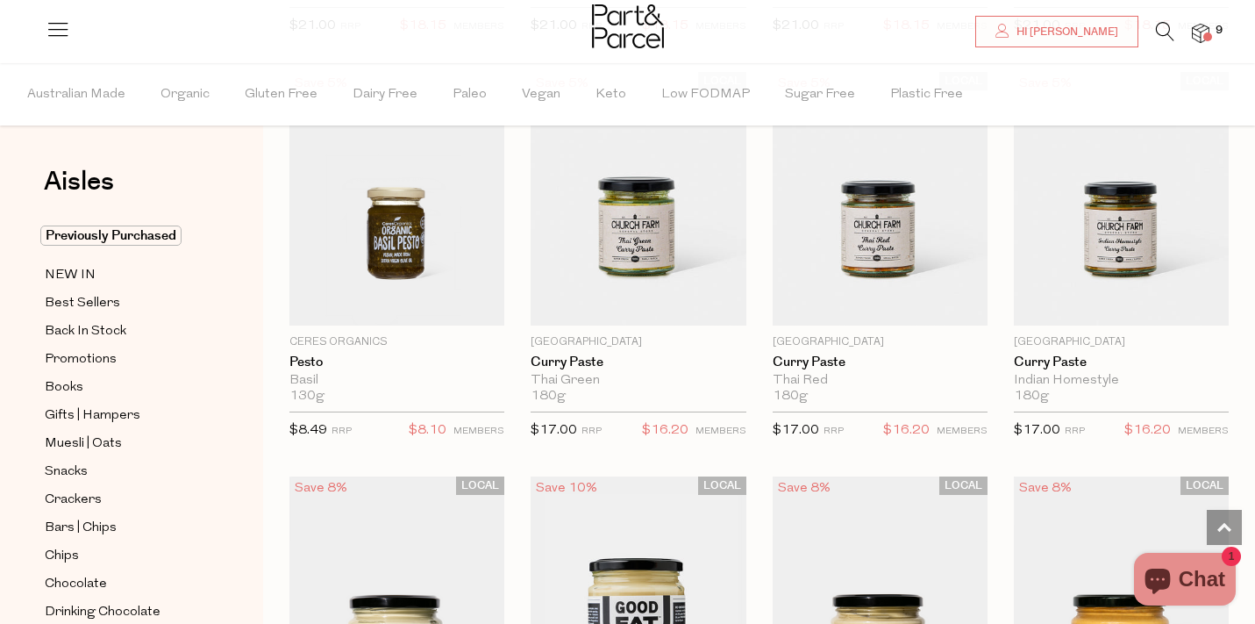
scroll to position [1397, 0]
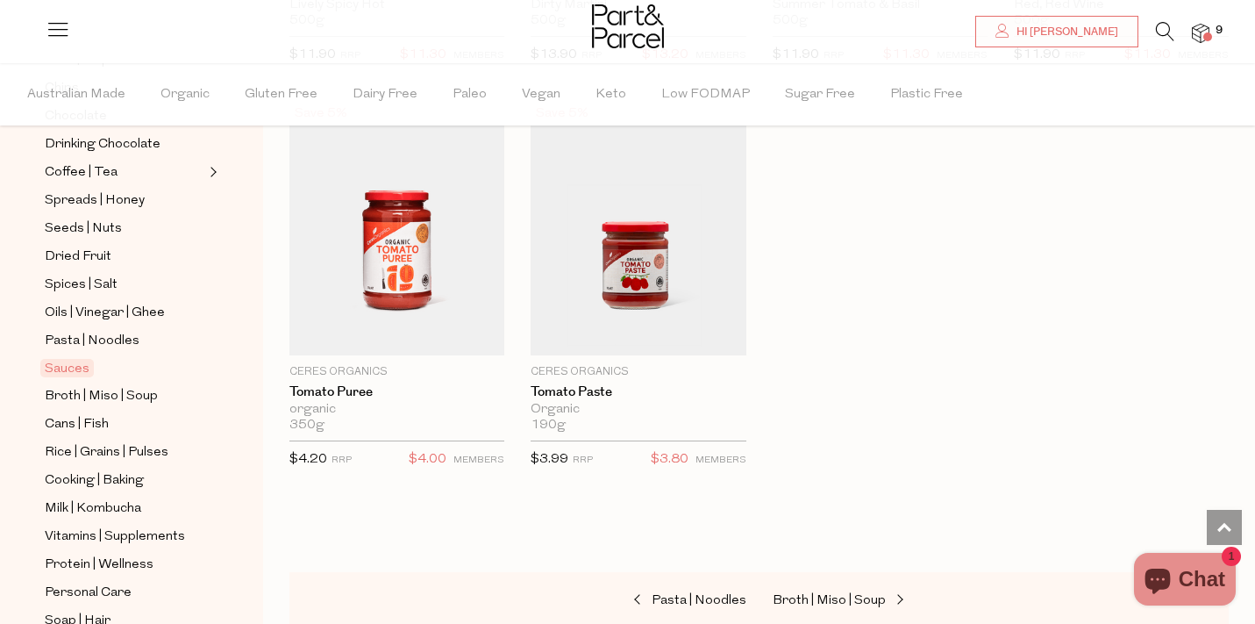
scroll to position [468, 0]
click at [148, 448] on span "Rice | Grains | Pulses" at bounding box center [107, 451] width 124 height 21
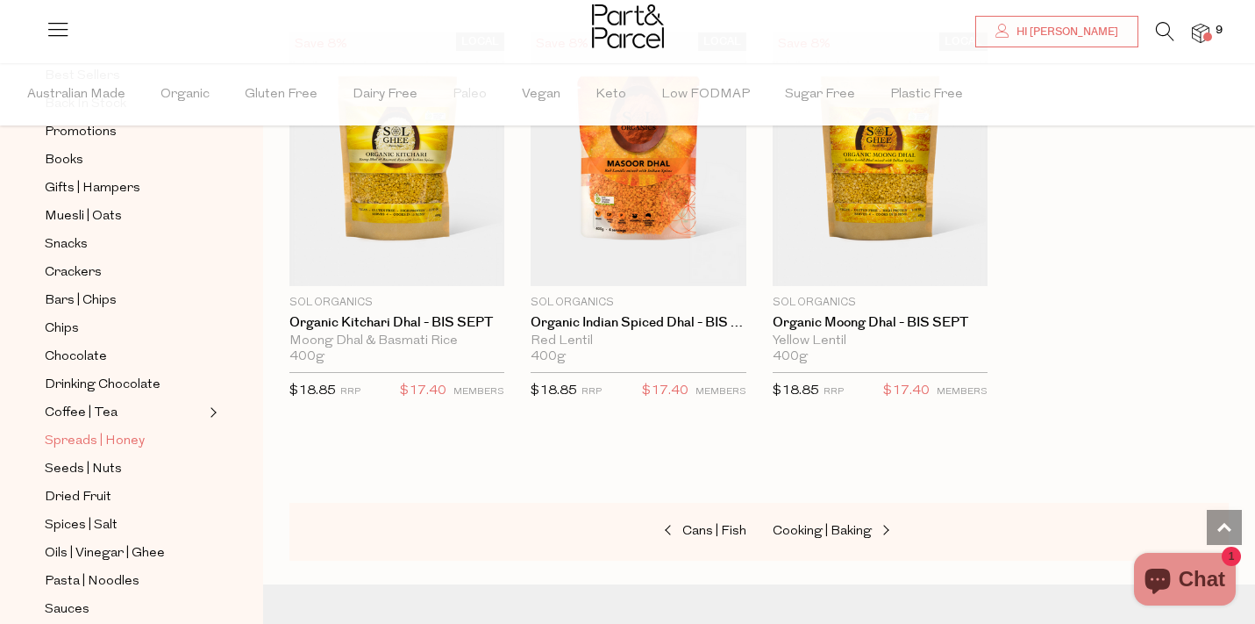
scroll to position [277, 0]
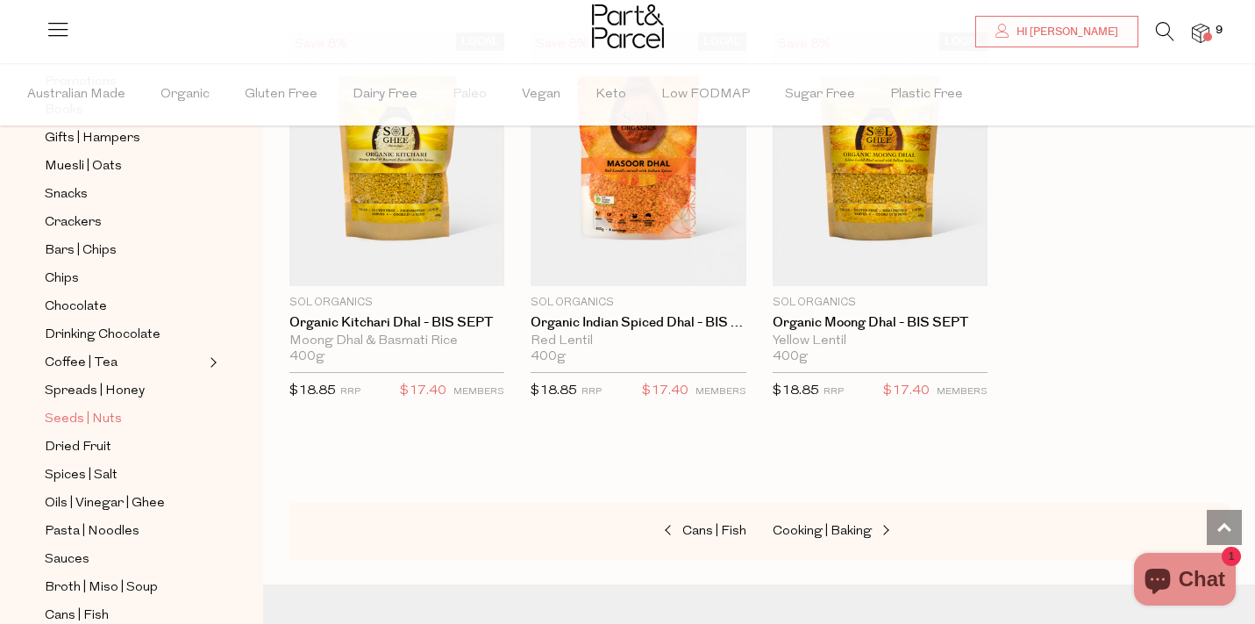
click at [100, 425] on span "Seeds | Nuts" at bounding box center [83, 419] width 77 height 21
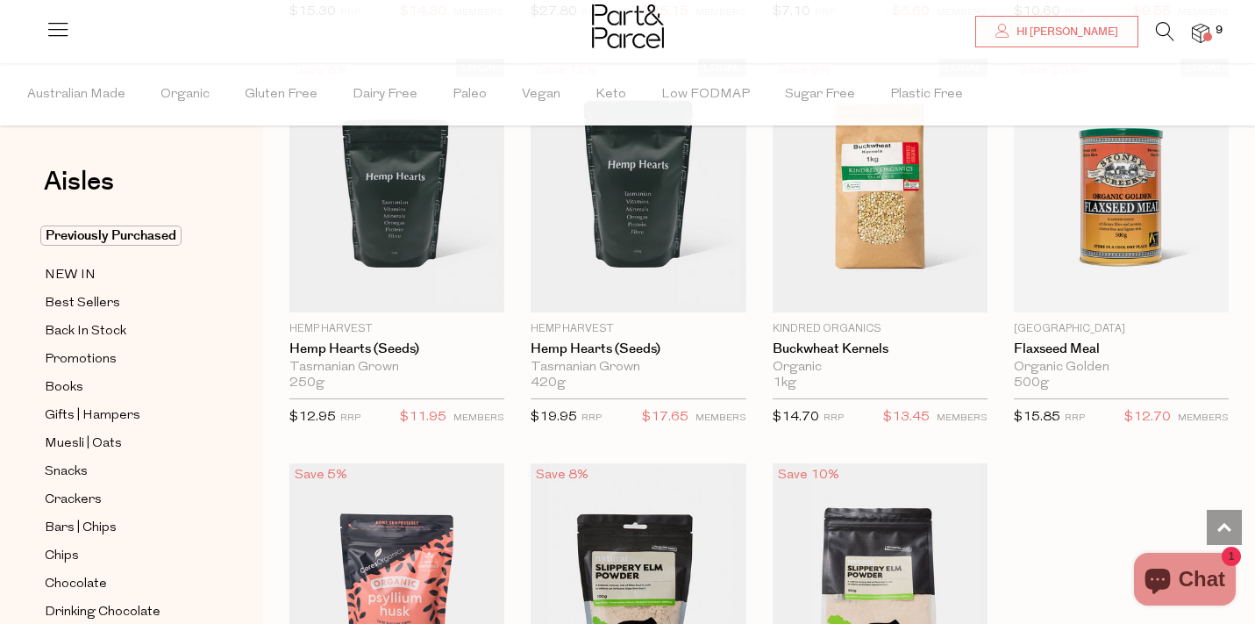
scroll to position [4274, 0]
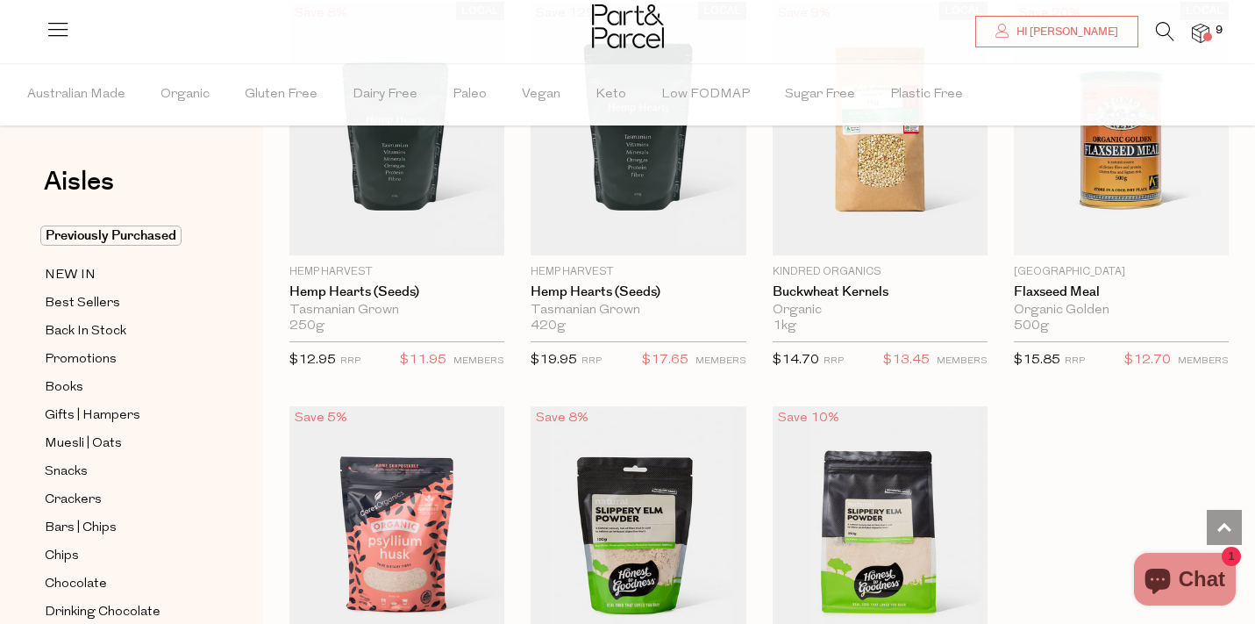
click at [1203, 33] on img at bounding box center [1201, 34] width 18 height 20
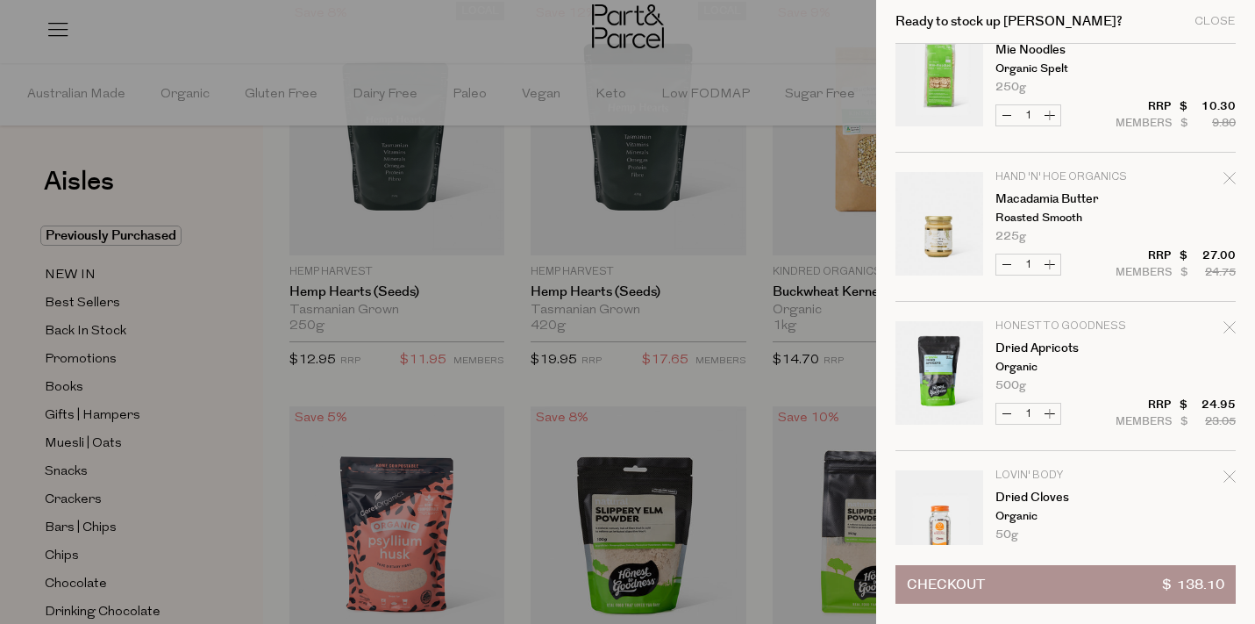
scroll to position [0, 0]
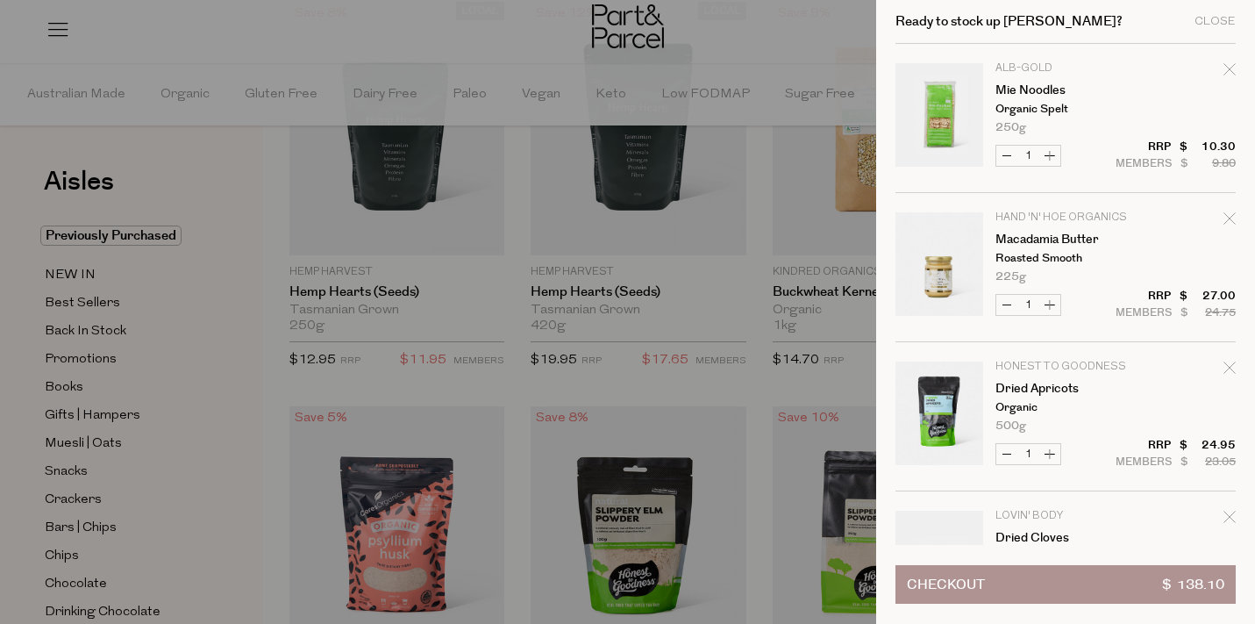
click at [132, 369] on div at bounding box center [627, 312] width 1255 height 624
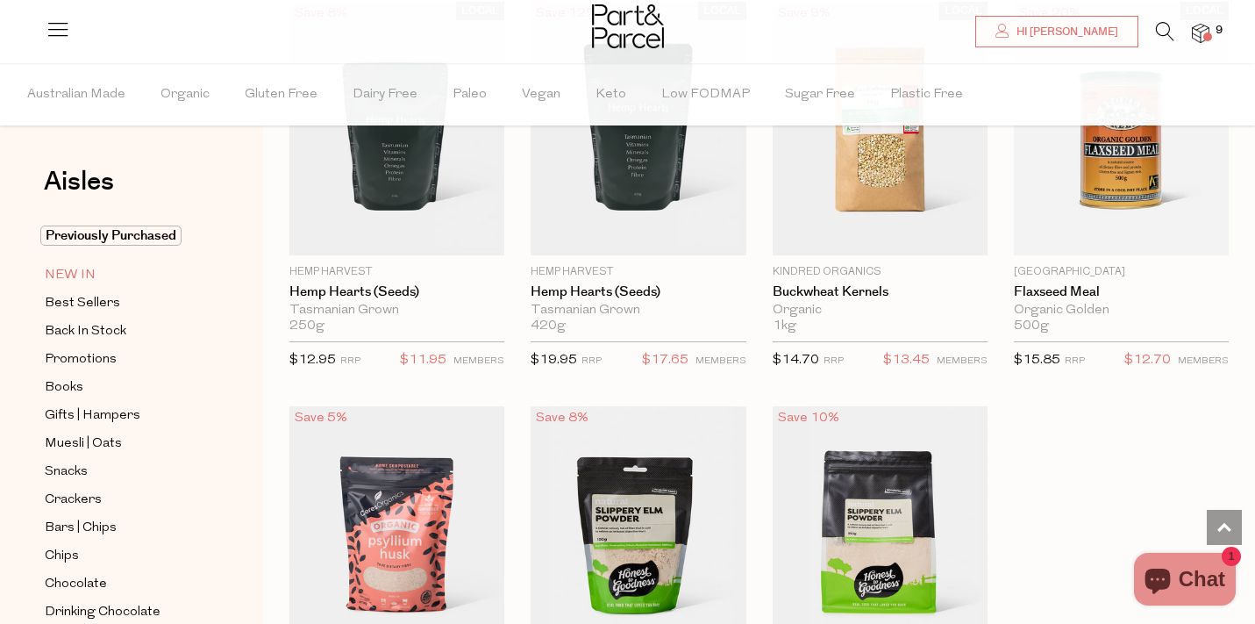
click at [81, 282] on span "NEW IN" at bounding box center [70, 275] width 51 height 21
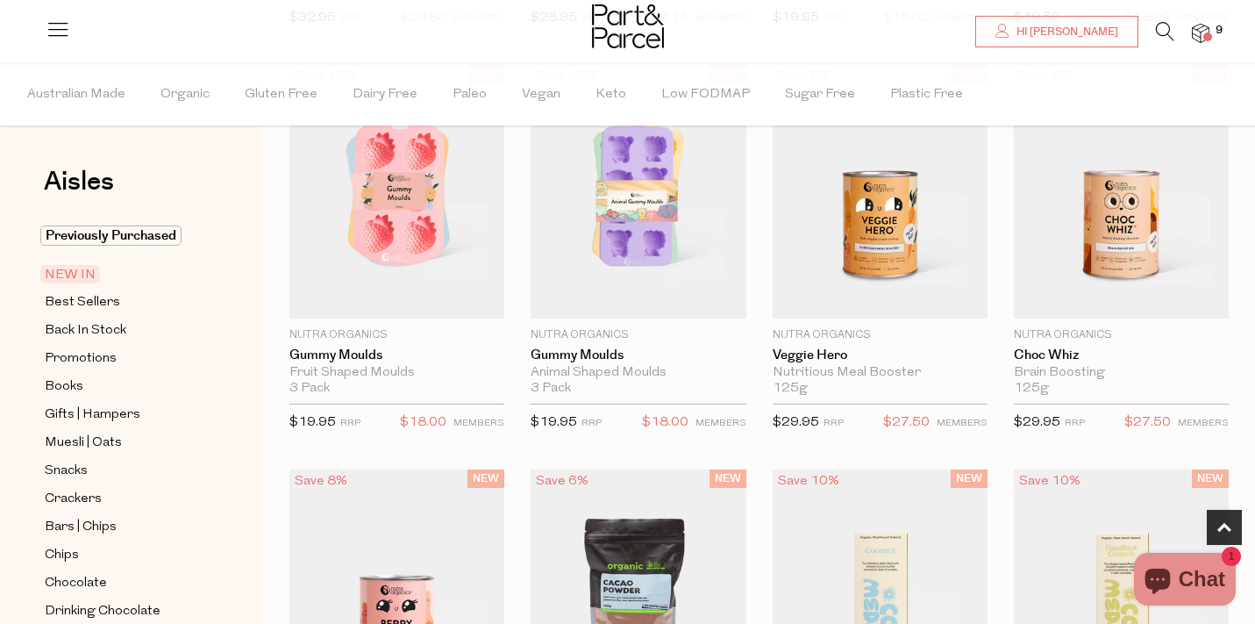
scroll to position [587, 0]
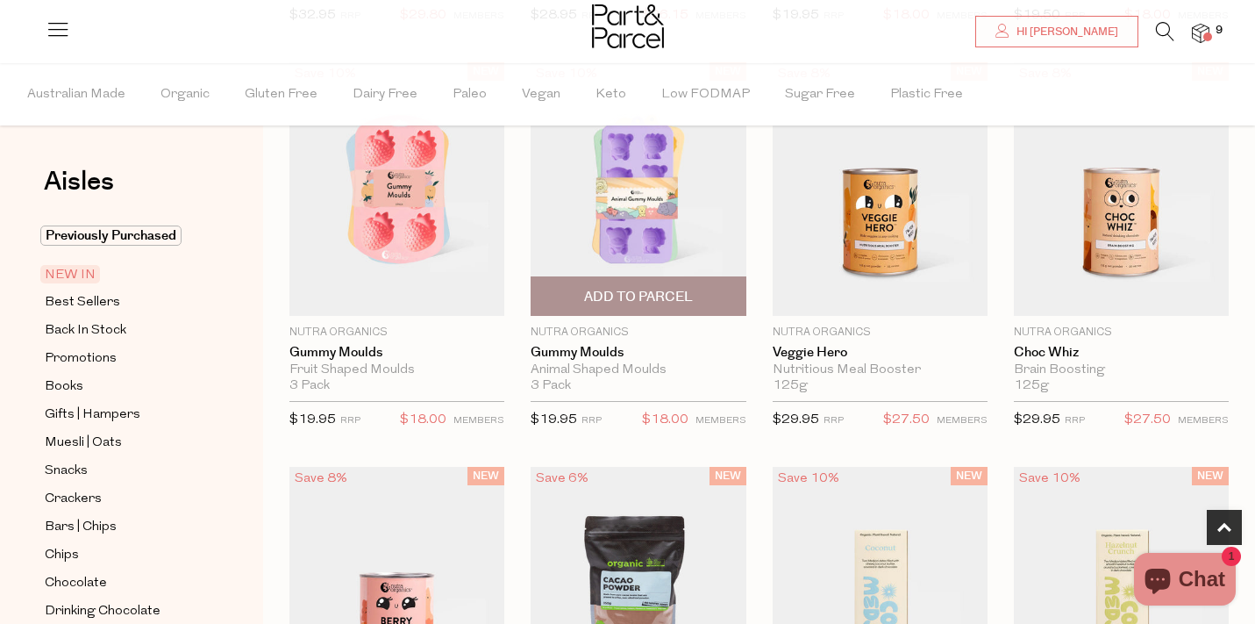
click at [587, 291] on span "Add To Parcel" at bounding box center [638, 297] width 109 height 18
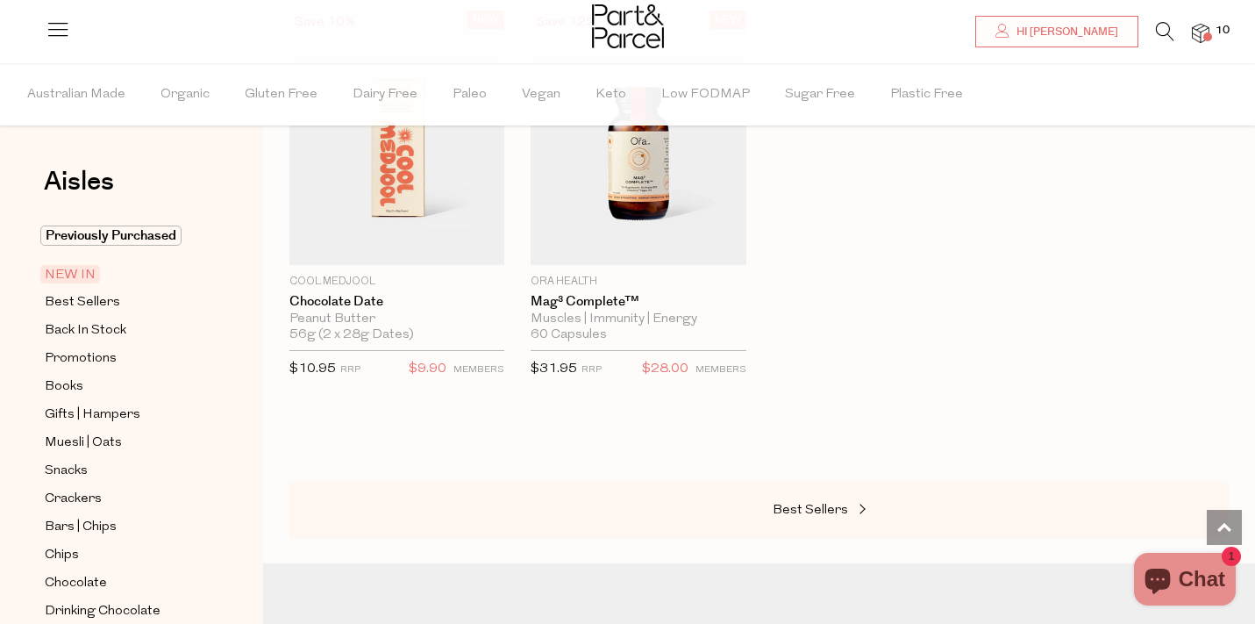
scroll to position [1477, 0]
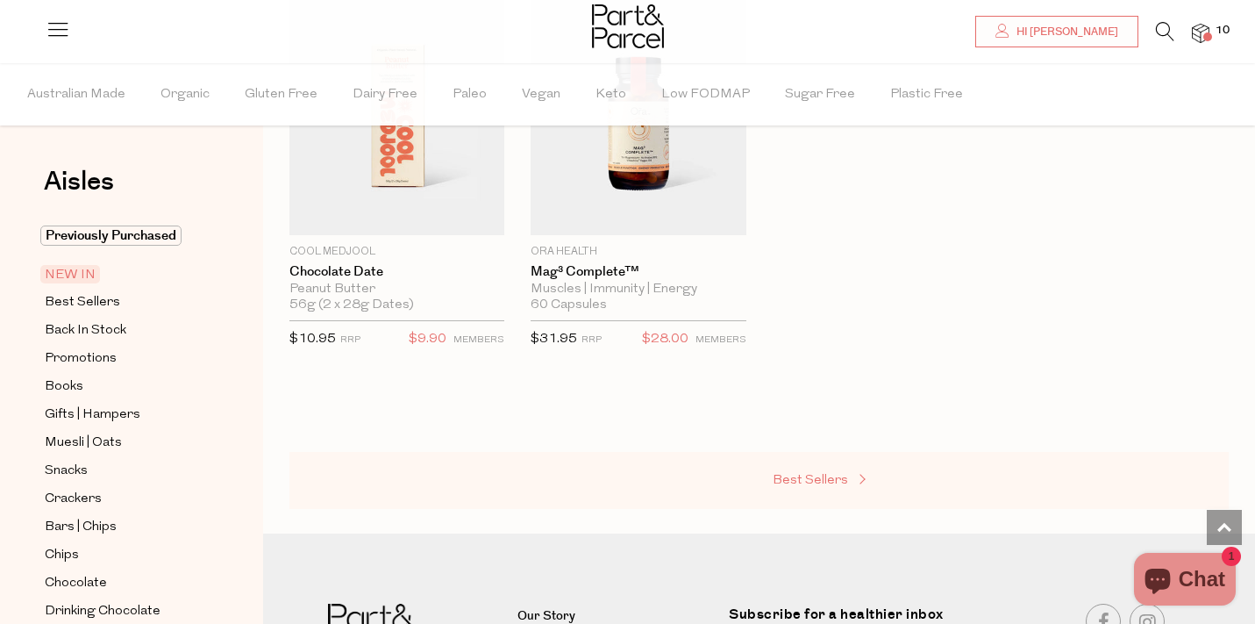
click at [831, 474] on span "Best Sellers" at bounding box center [810, 480] width 75 height 13
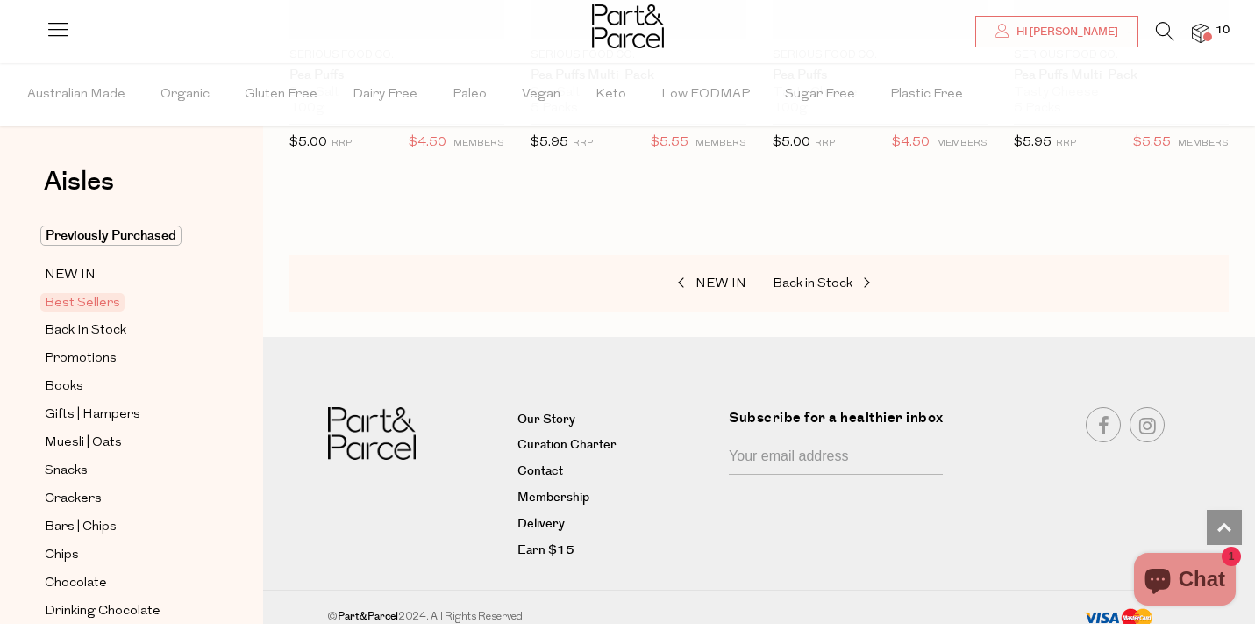
scroll to position [4117, 0]
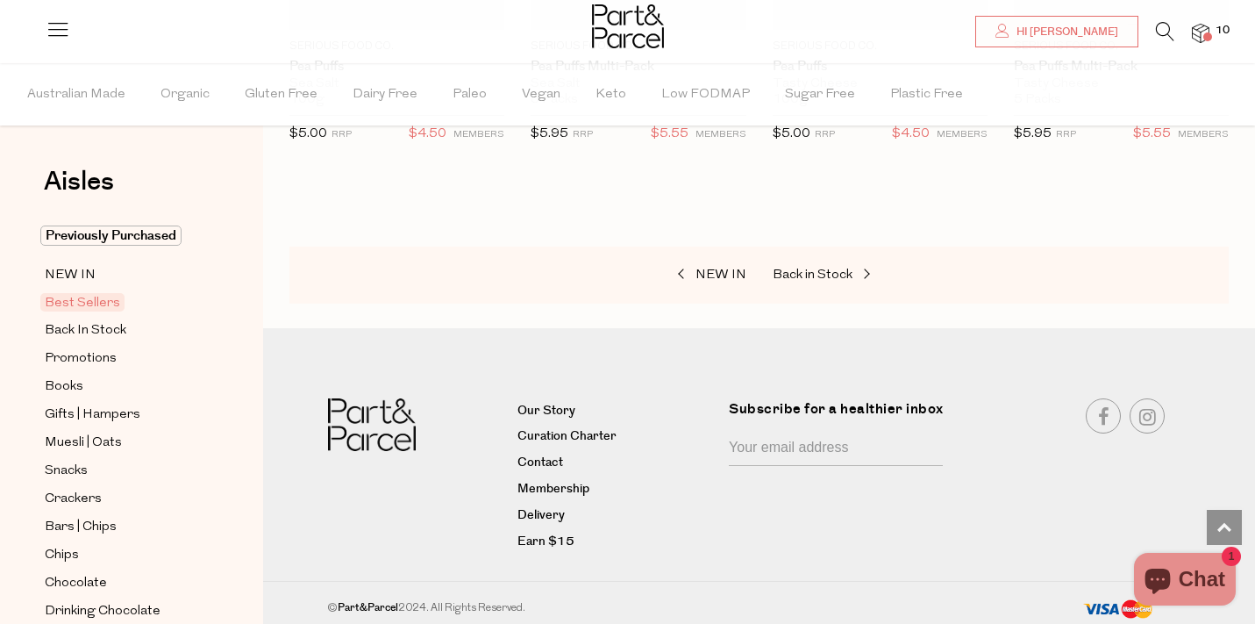
click at [1162, 32] on icon at bounding box center [1165, 31] width 18 height 19
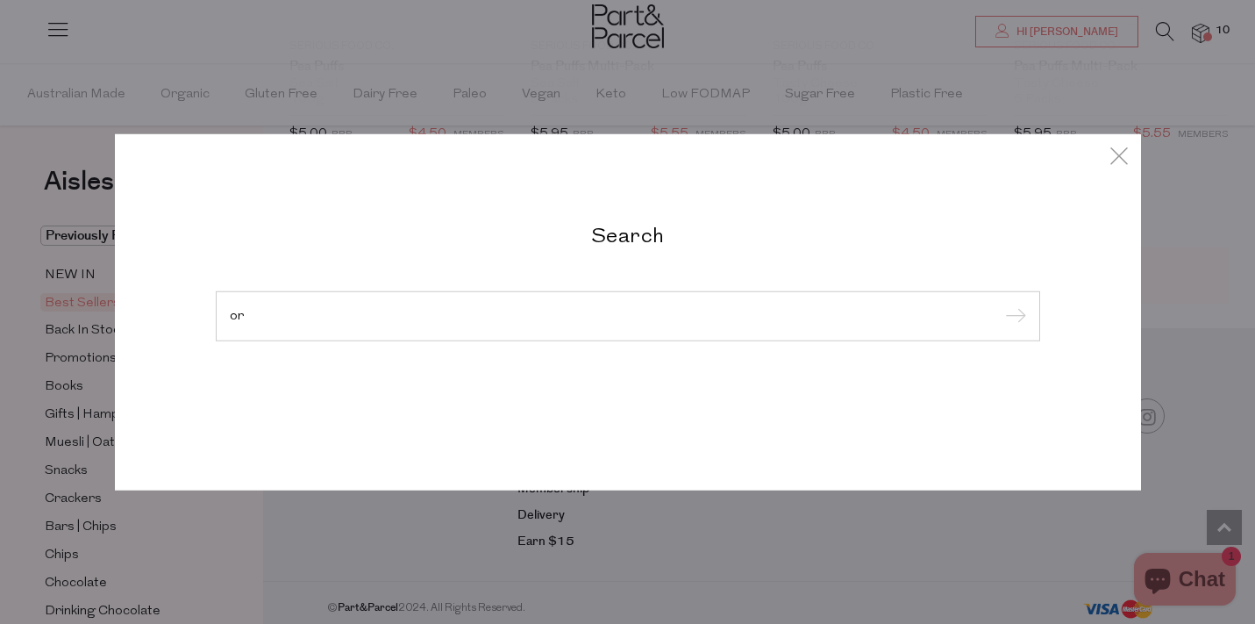
type input "o"
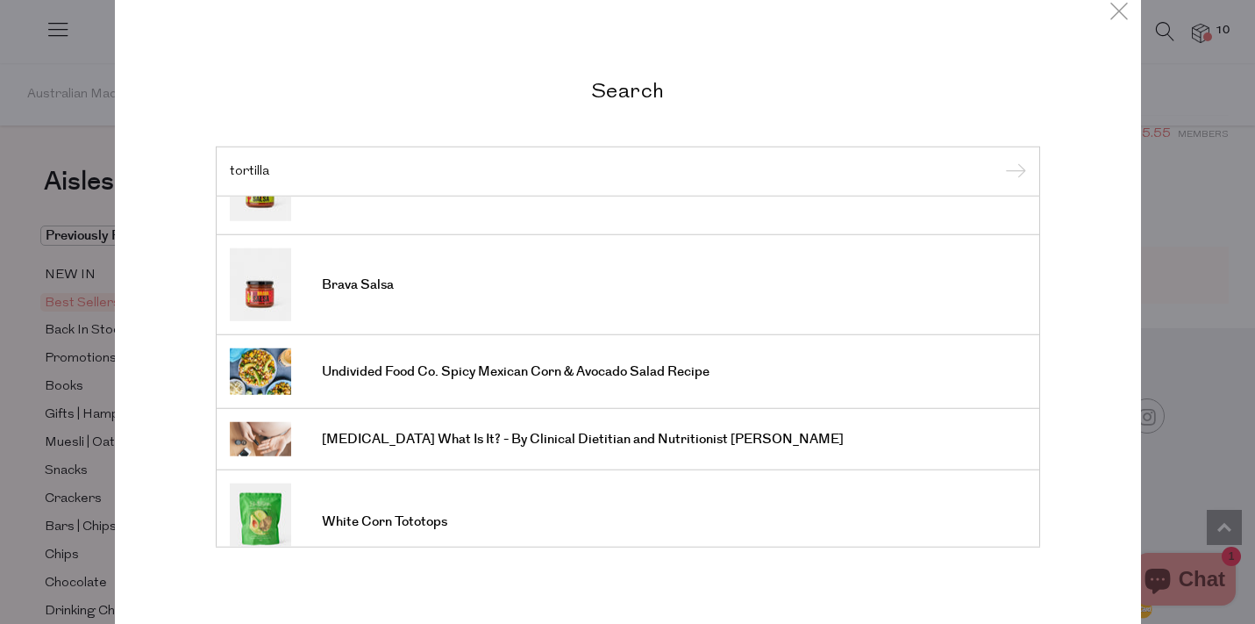
scroll to position [489, 0]
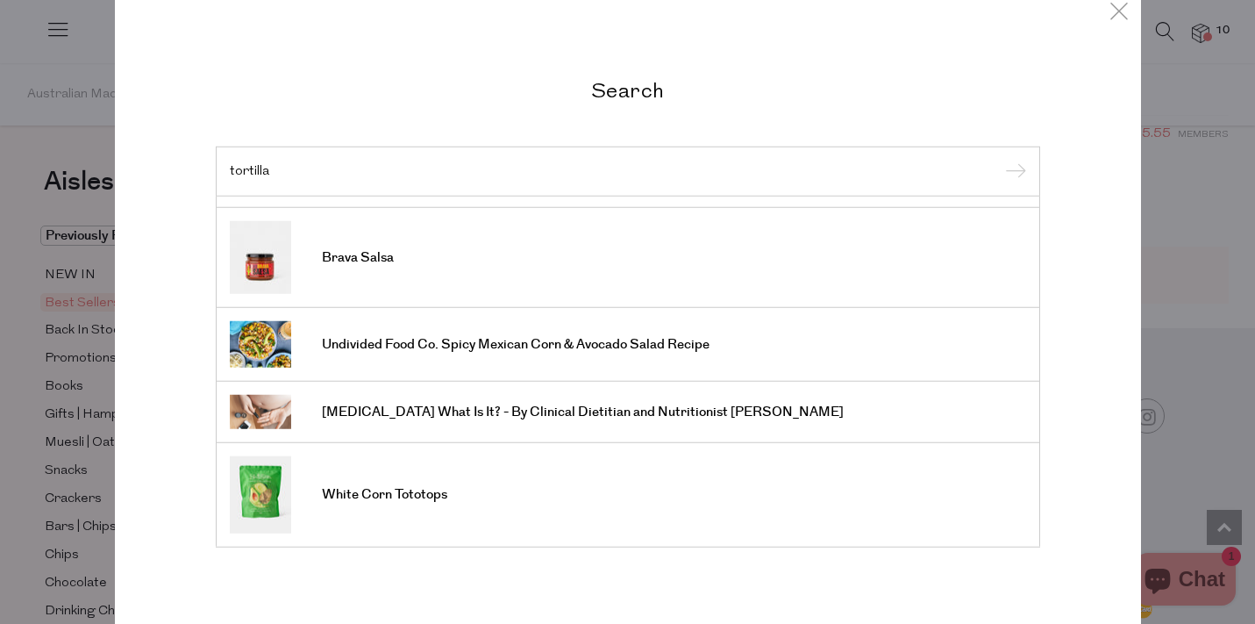
click at [614, 168] on input "tortilla" at bounding box center [628, 170] width 796 height 13
type input "tortilla"
click at [1000, 159] on input "submit" at bounding box center [1013, 172] width 26 height 26
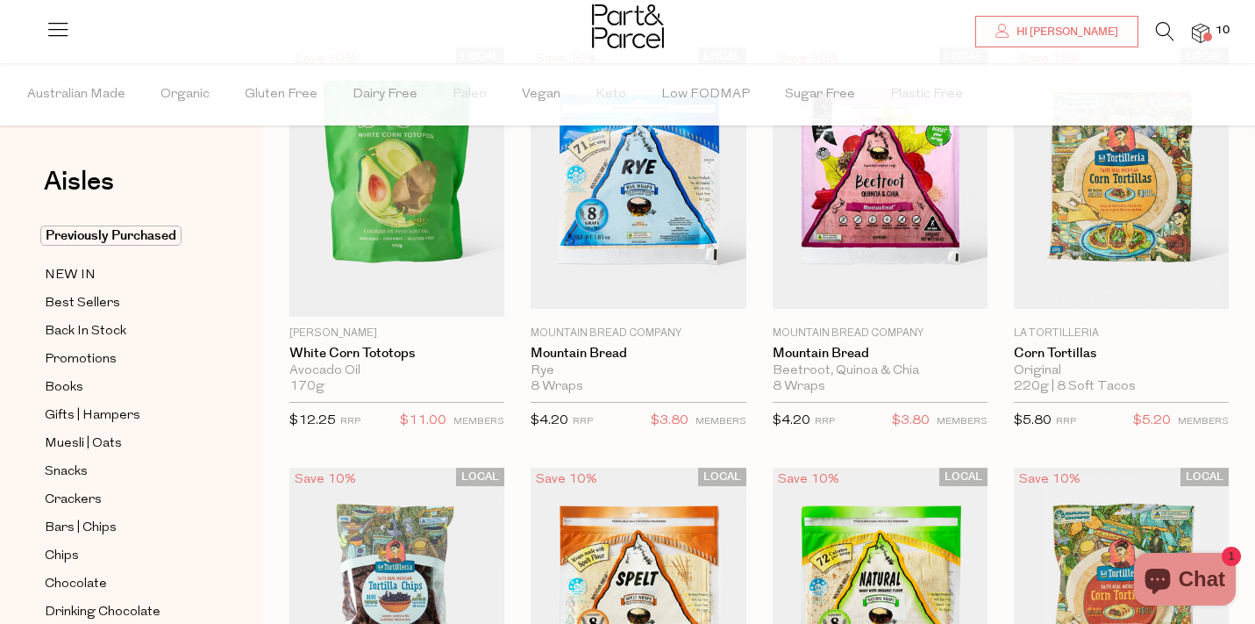
scroll to position [108, 0]
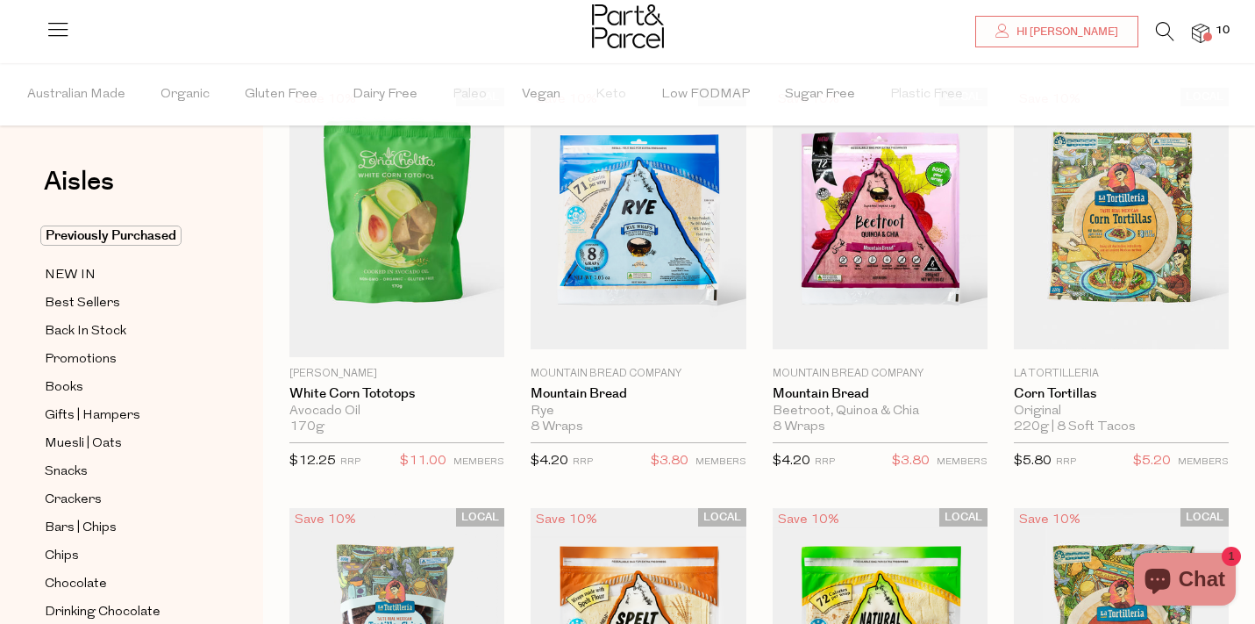
click at [1208, 25] on img at bounding box center [1201, 34] width 18 height 20
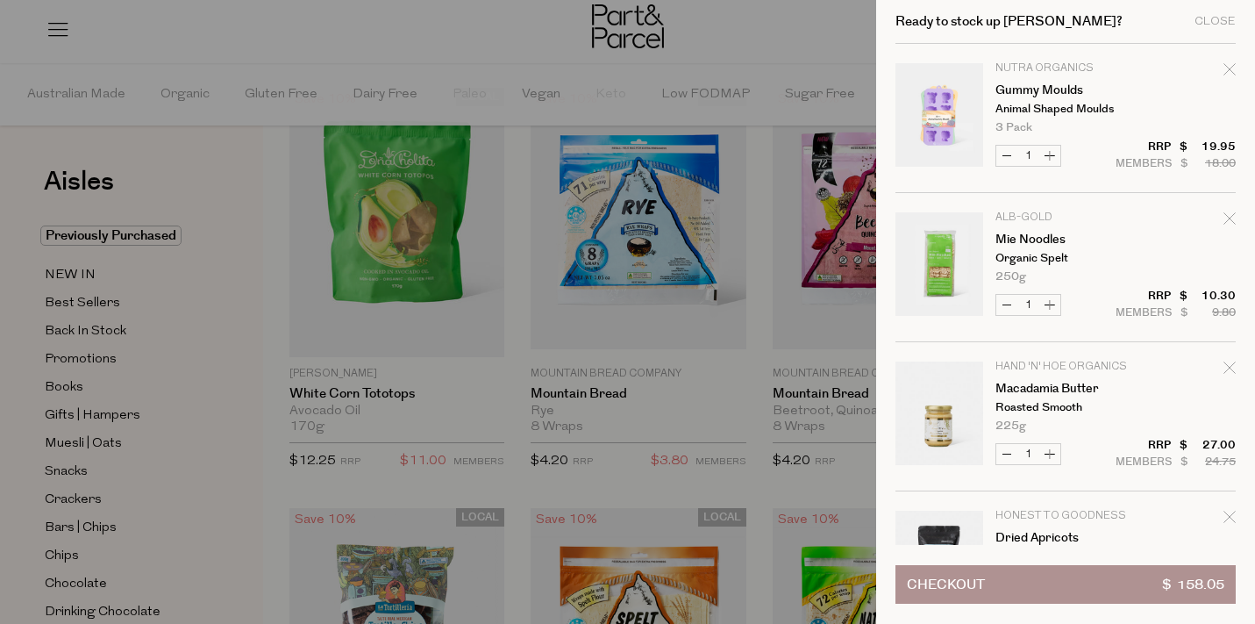
click at [1020, 590] on button "Checkout $ 158.05" at bounding box center [1065, 584] width 340 height 39
